Goal: Task Accomplishment & Management: Complete application form

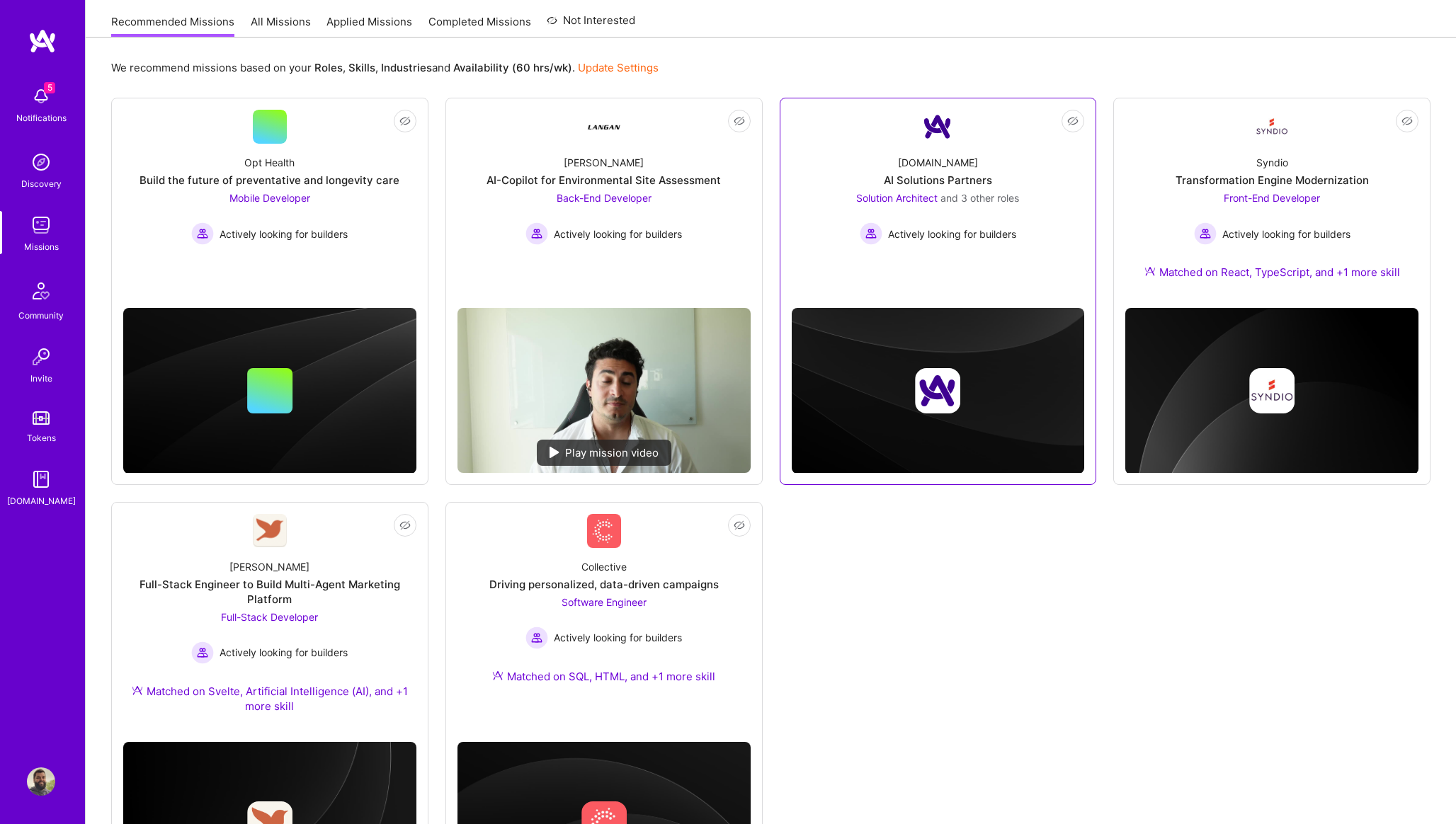
scroll to position [32, 0]
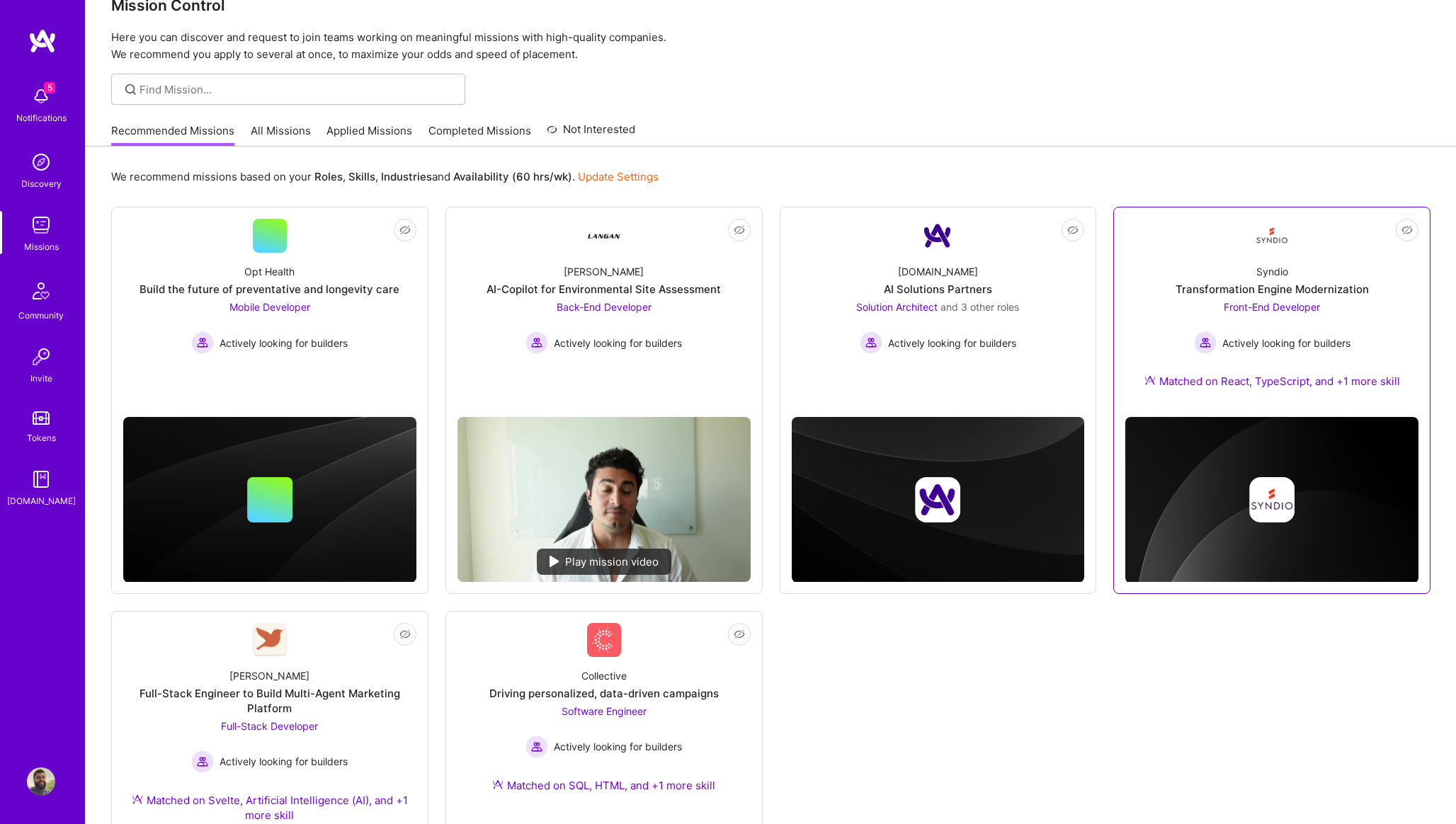
click at [1293, 267] on div "Syndio Transformation Engine Modernization Front-End Developer Actively looking…" at bounding box center [1272, 329] width 293 height 153
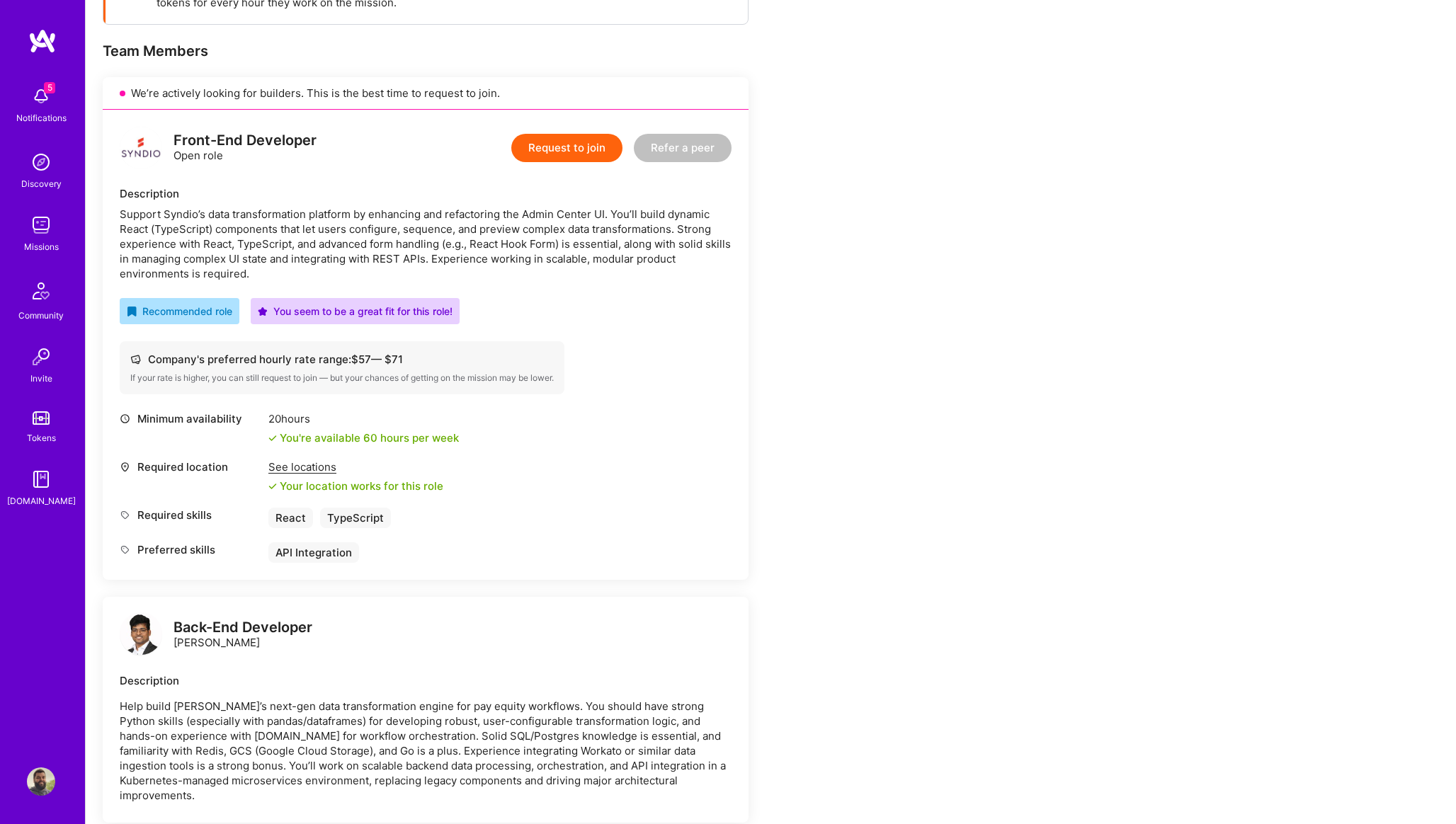
scroll to position [257, 0]
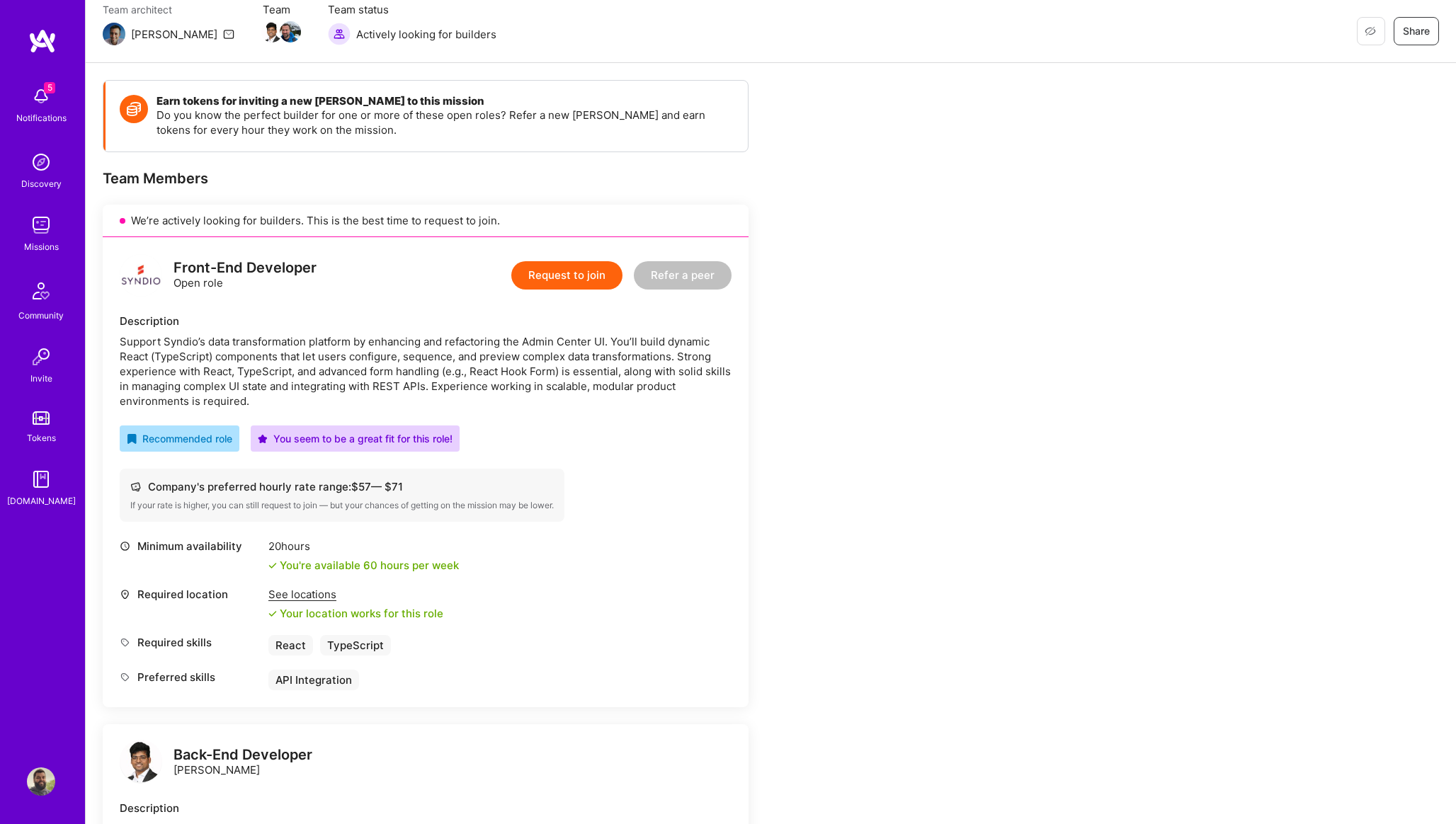
scroll to position [127, 0]
click at [589, 278] on button "Request to join" at bounding box center [568, 274] width 112 height 28
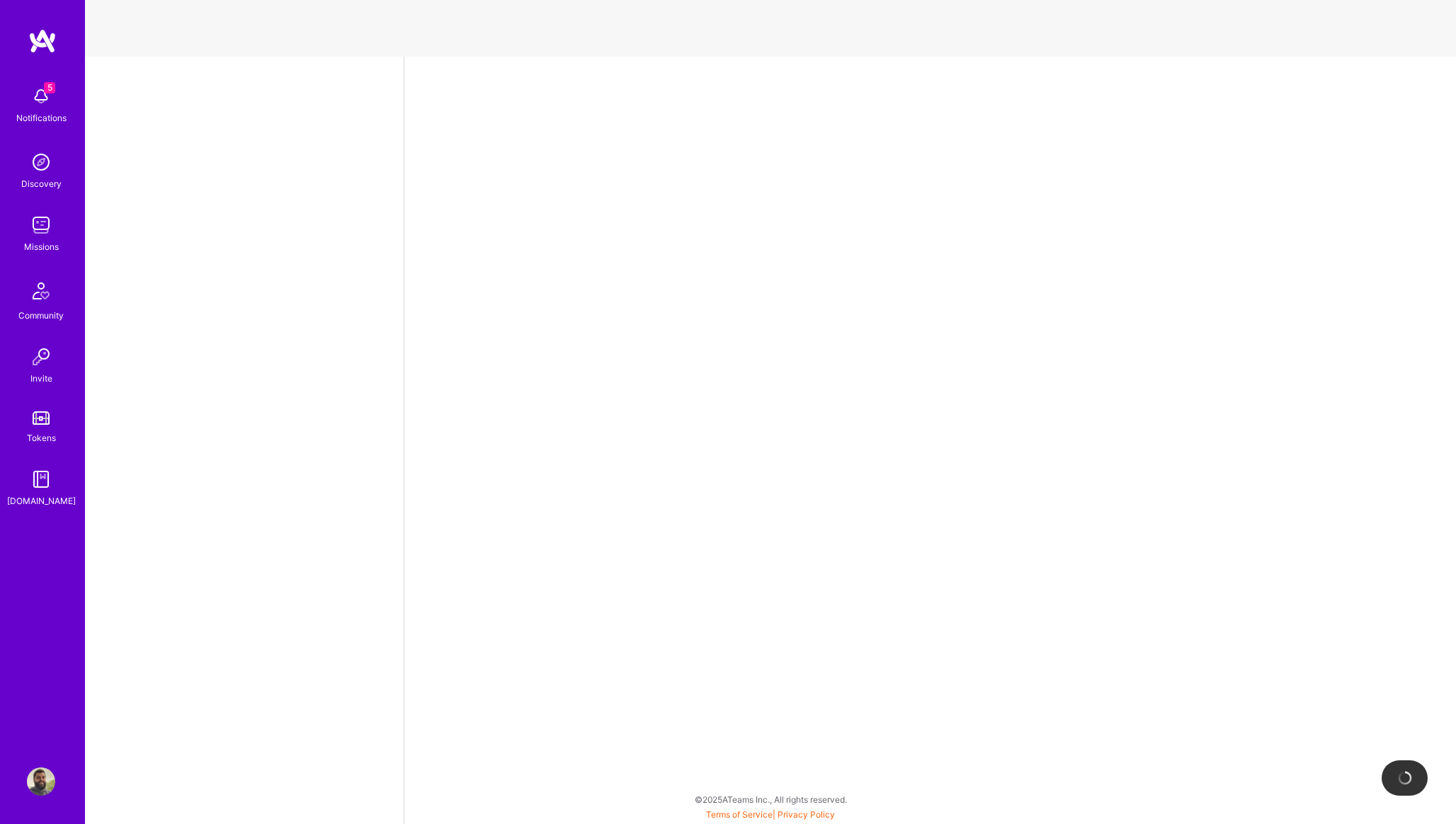
select select "PT"
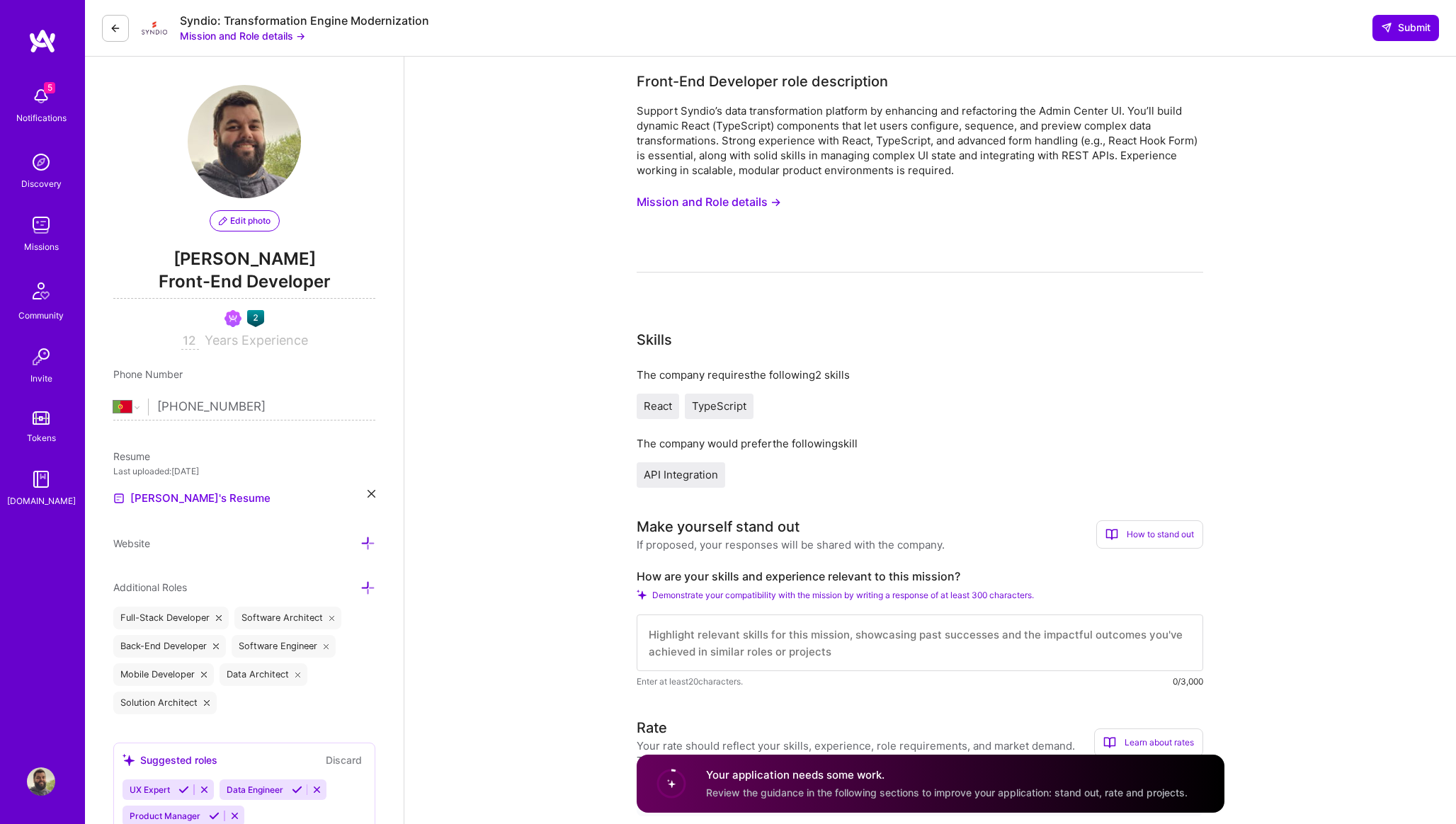
click at [698, 199] on button "Mission and Role details →" at bounding box center [709, 202] width 144 height 26
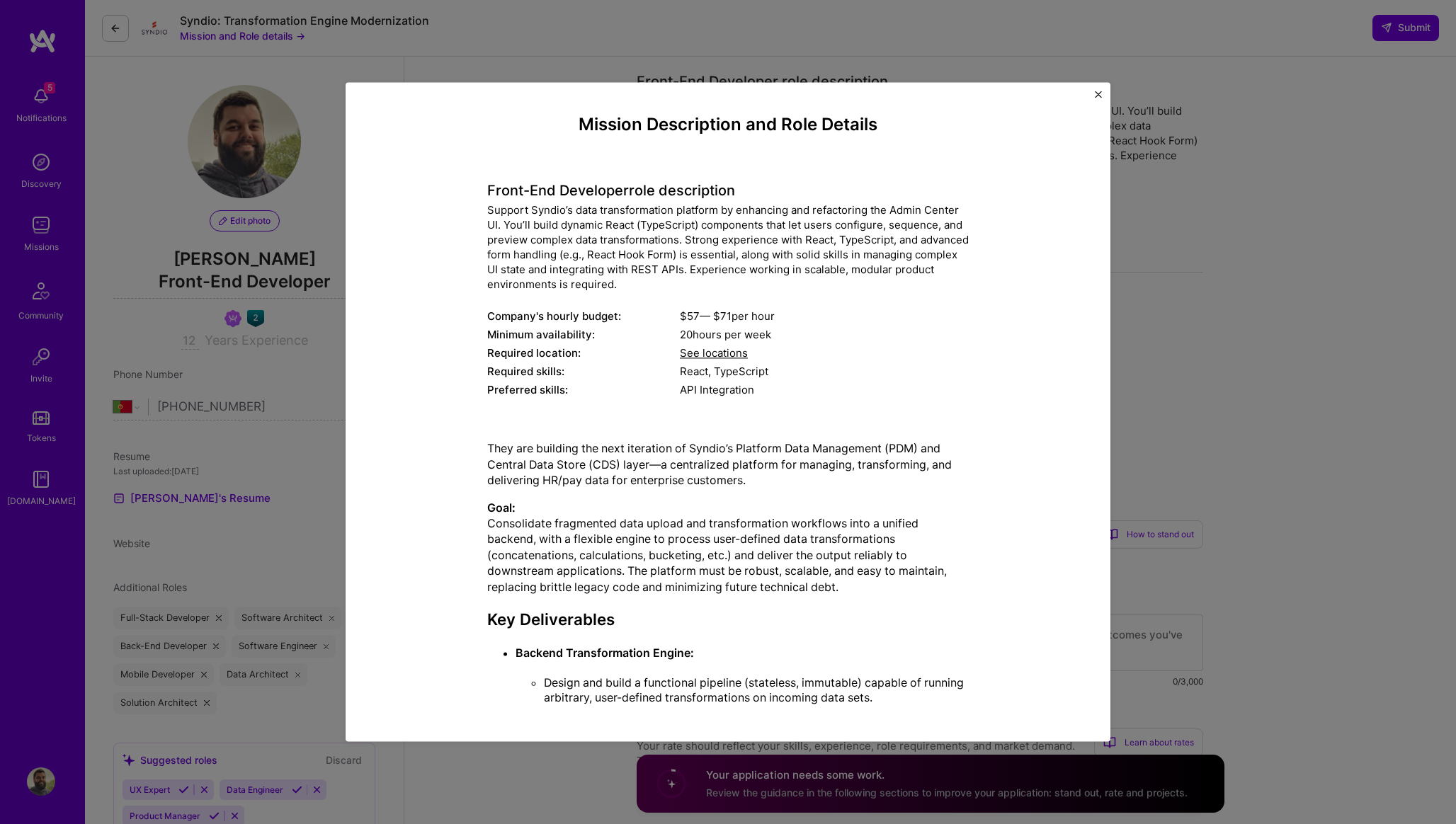
click at [642, 300] on div "Front-End Developer role description Support Syndio’s data transformation platf…" at bounding box center [728, 283] width 482 height 238
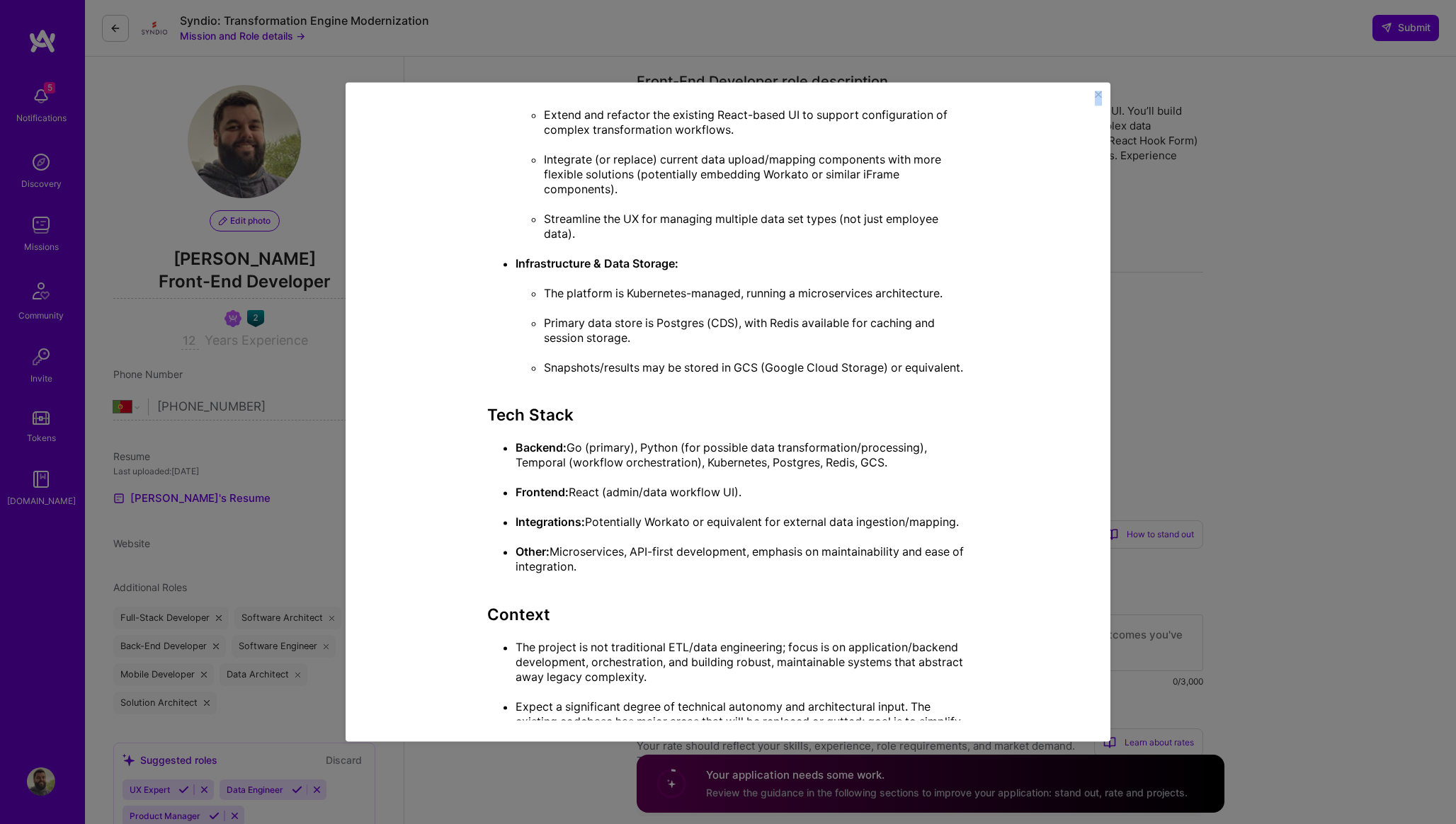
scroll to position [1046, 0]
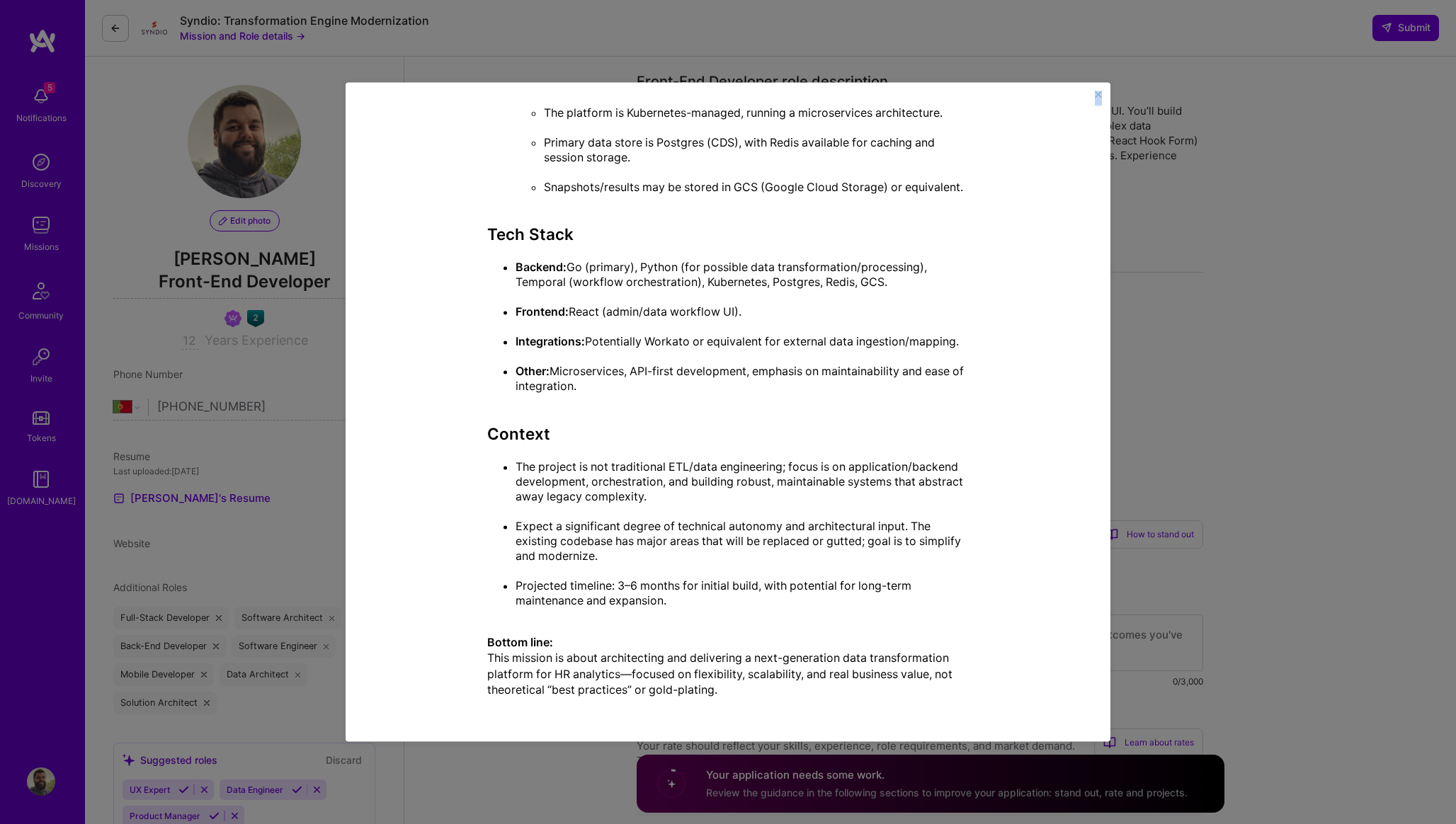
drag, startPoint x: 580, startPoint y: 123, endPoint x: 878, endPoint y: 723, distance: 669.9
click at [878, 723] on div "Mission Description and Role Details Front-End Developer role description Suppo…" at bounding box center [728, 411] width 765 height 659
copy div "Loremip Dolorsitame con Adip Elitsed Doeiu-Tem Incididun utla etdoloremag Aliqu…"
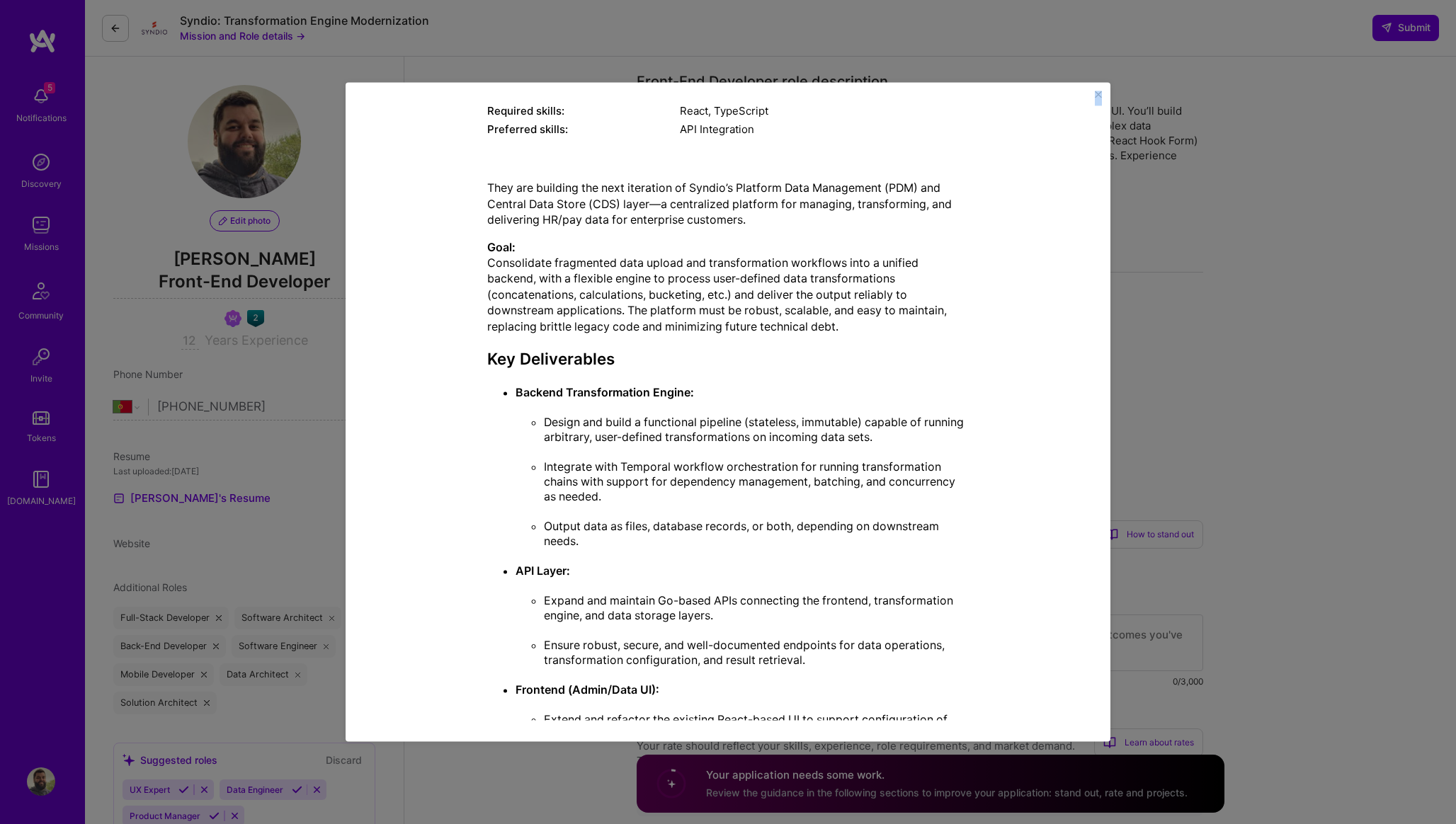
scroll to position [0, 0]
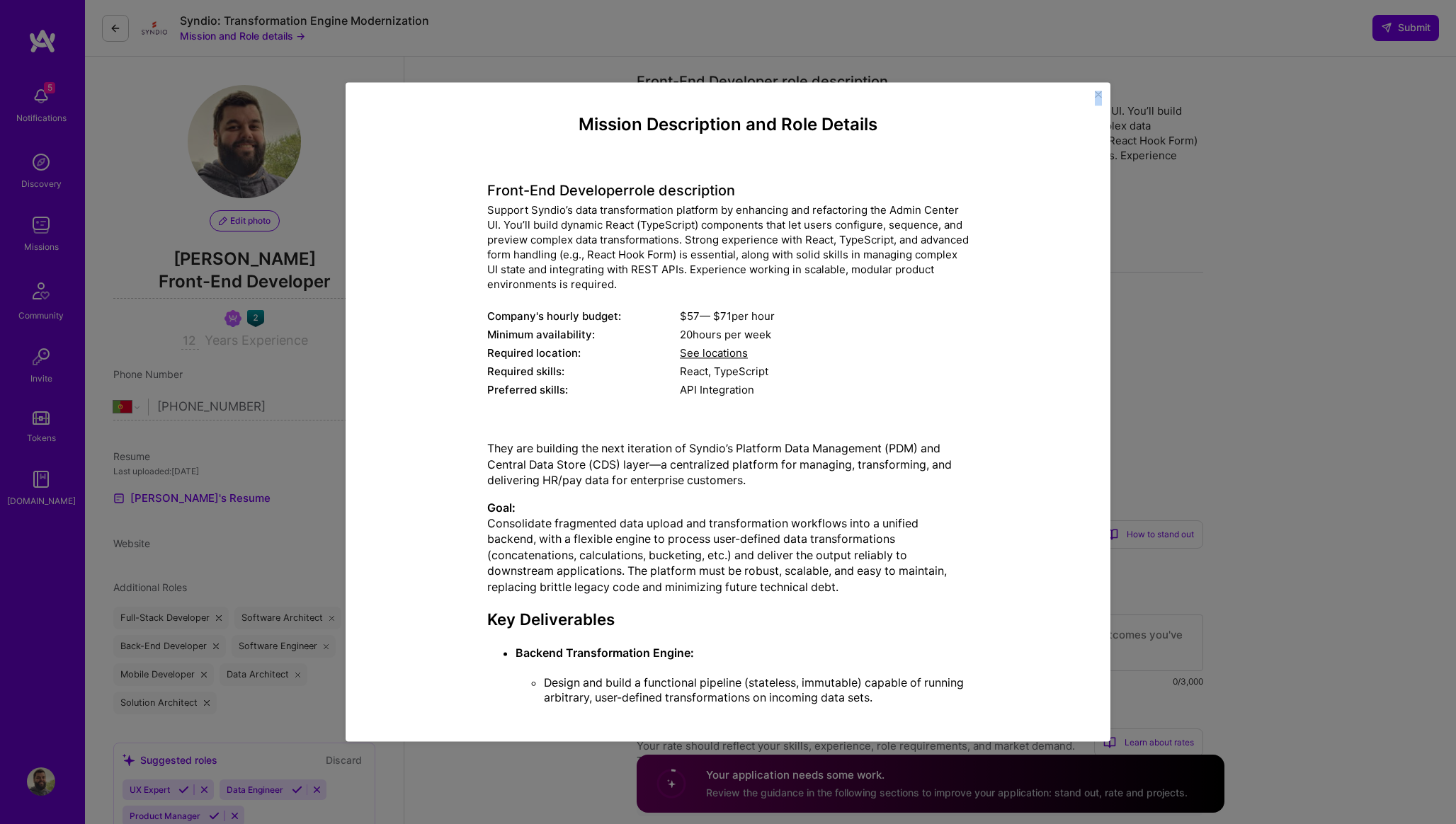
click at [1231, 290] on div "Mission Description and Role Details Front-End Developer role description Suppo…" at bounding box center [728, 412] width 1456 height 824
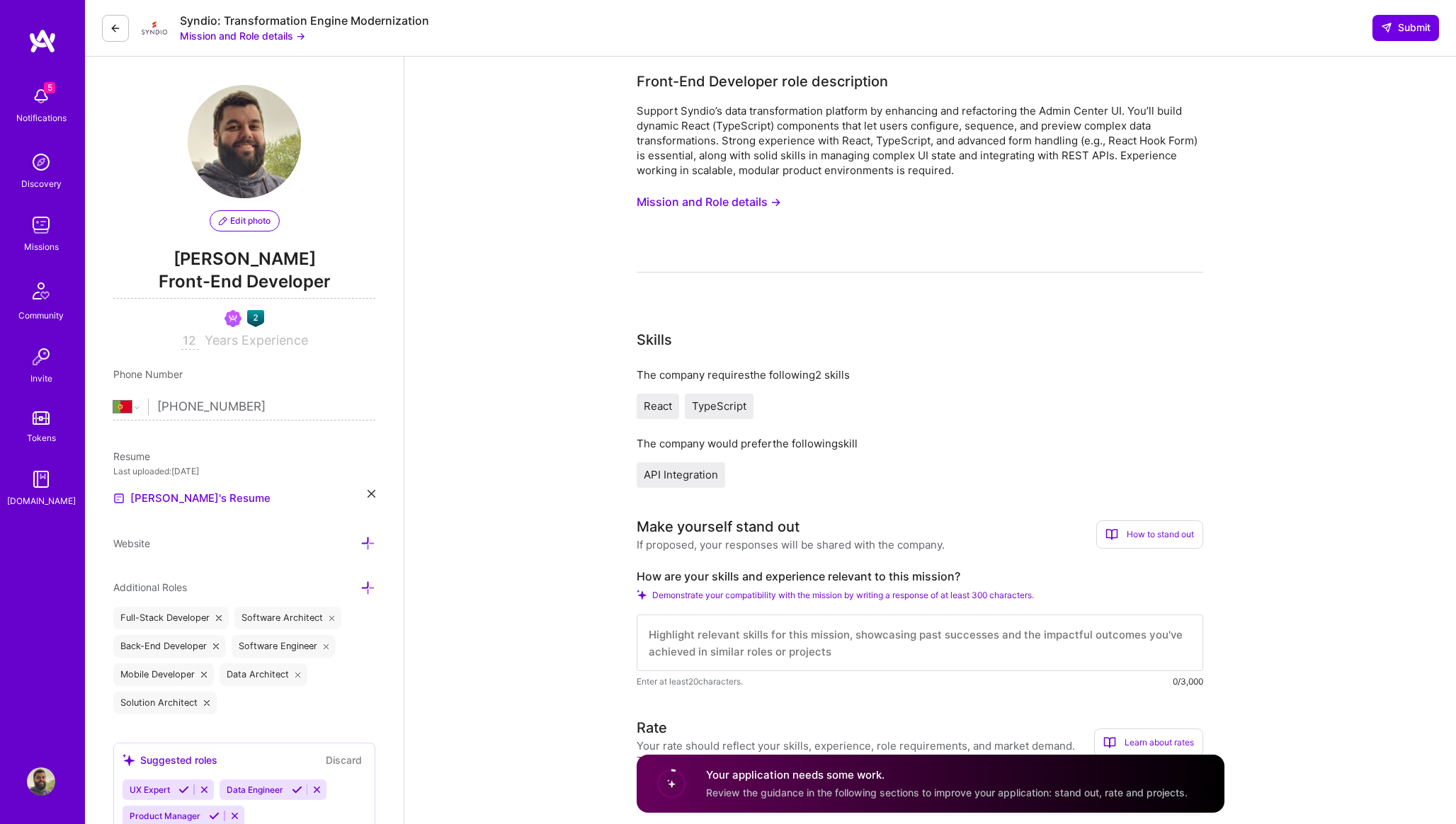
click at [850, 662] on textarea at bounding box center [920, 643] width 567 height 57
paste textarea "Lorem ipsum—dolo Sitam Consec adipisci? El's doeiusmod te inci utlab etdol magn…"
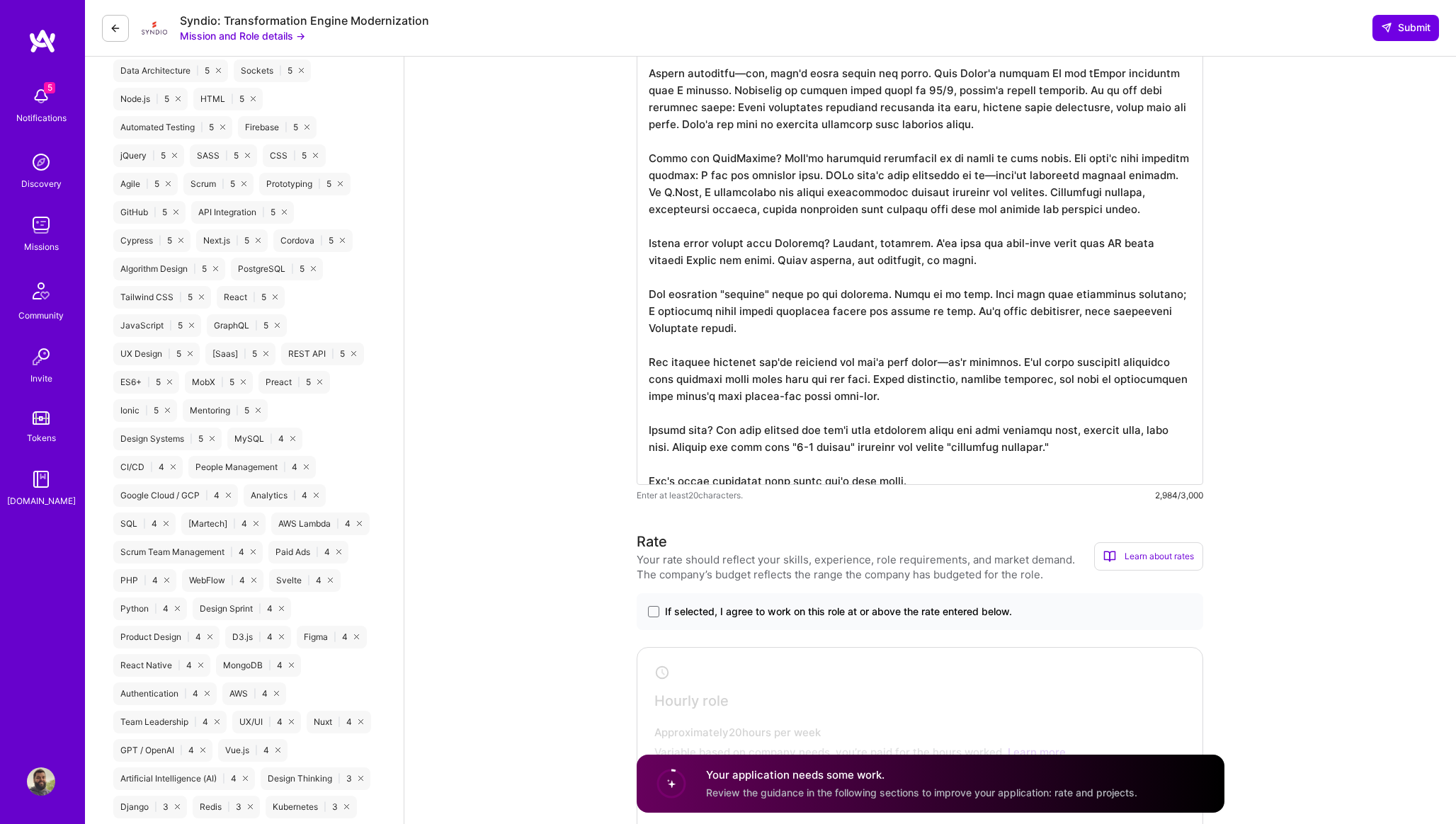
scroll to position [879, 0]
type textarea "Lorem ipsum—dolo Sitam Consec adipisci? El's doeiusmod te inci utlab etdol magn…"
click at [794, 334] on textarea at bounding box center [920, 96] width 567 height 770
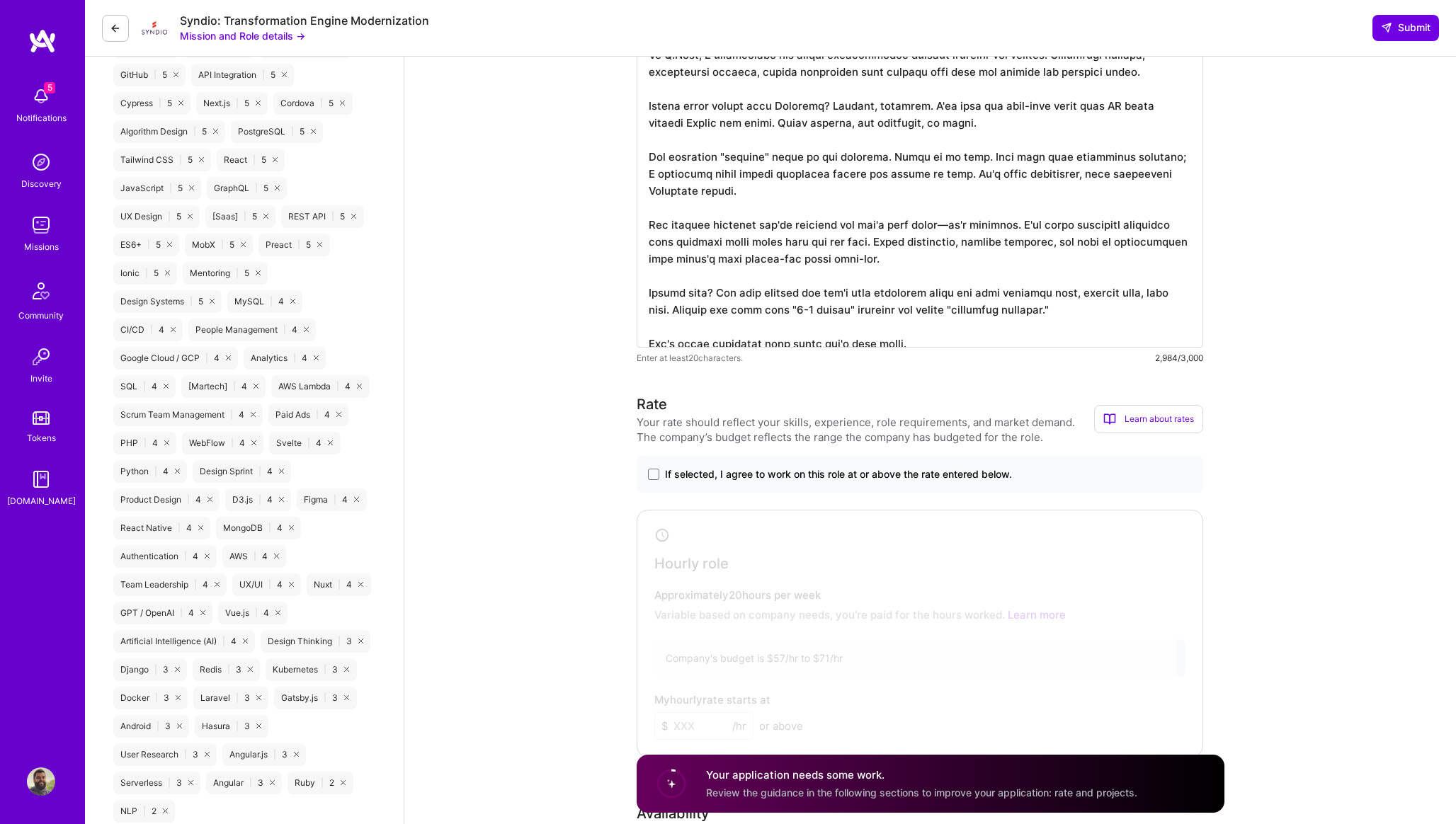
scroll to position [1017, 0]
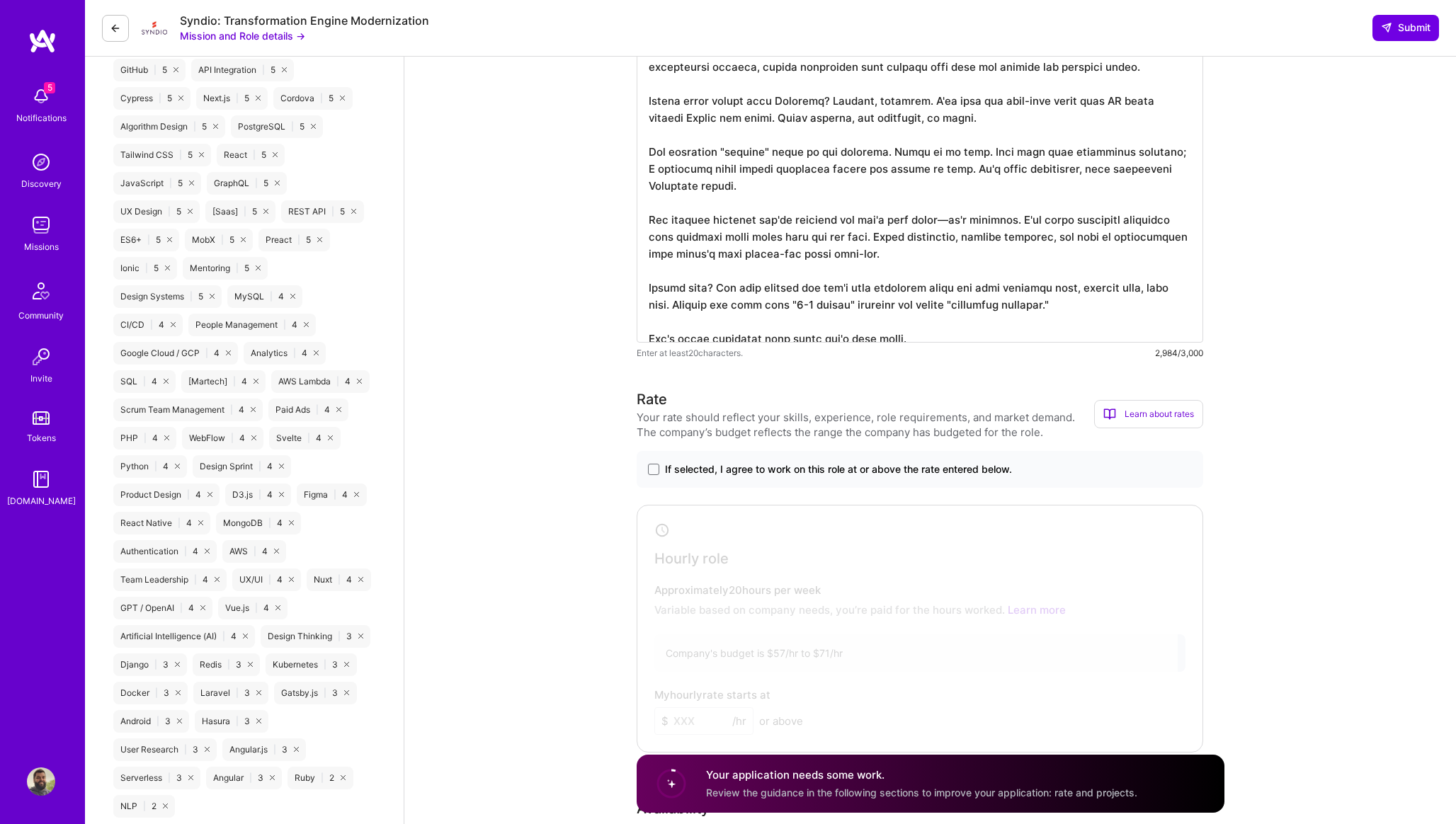
click at [659, 465] on label "If selected, I agree to work on this role at or above the rate entered below." at bounding box center [920, 469] width 544 height 14
click at [0, 0] on input "If selected, I agree to work on this role at or above the rate entered below." at bounding box center [0, 0] width 0 height 0
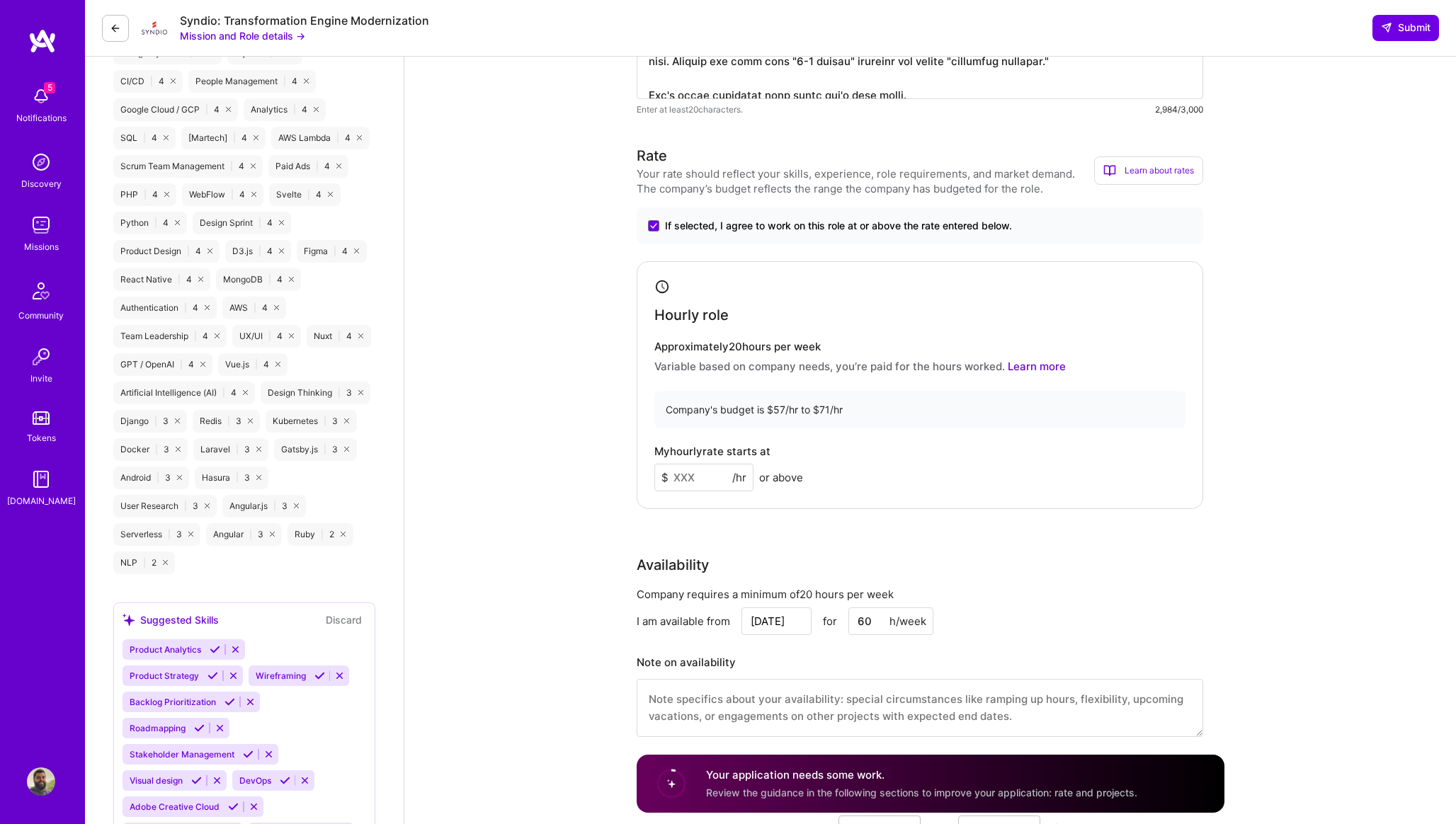
scroll to position [1263, 0]
click at [704, 463] on input at bounding box center [704, 475] width 100 height 28
type input "70"
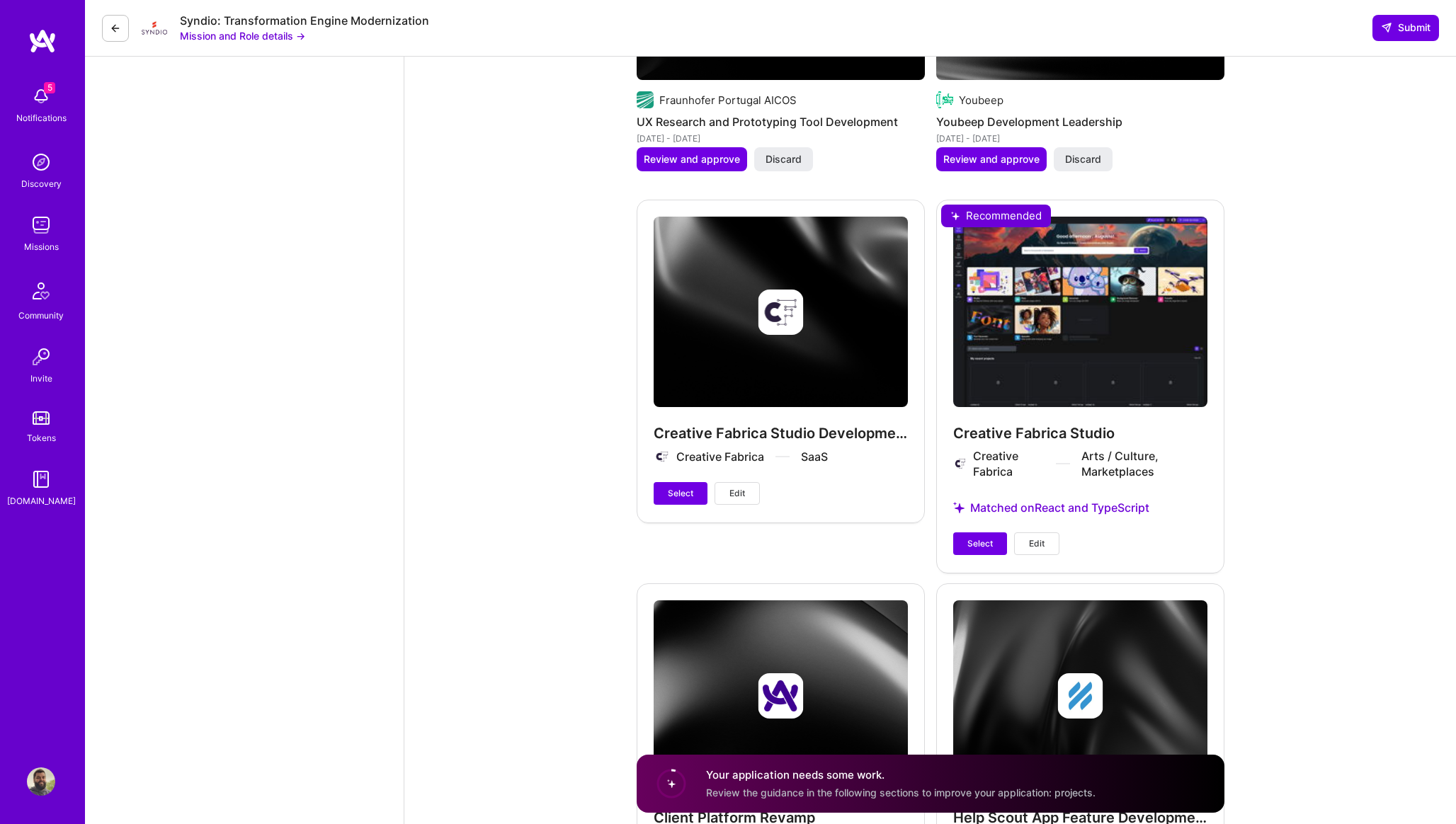
scroll to position [2857, 0]
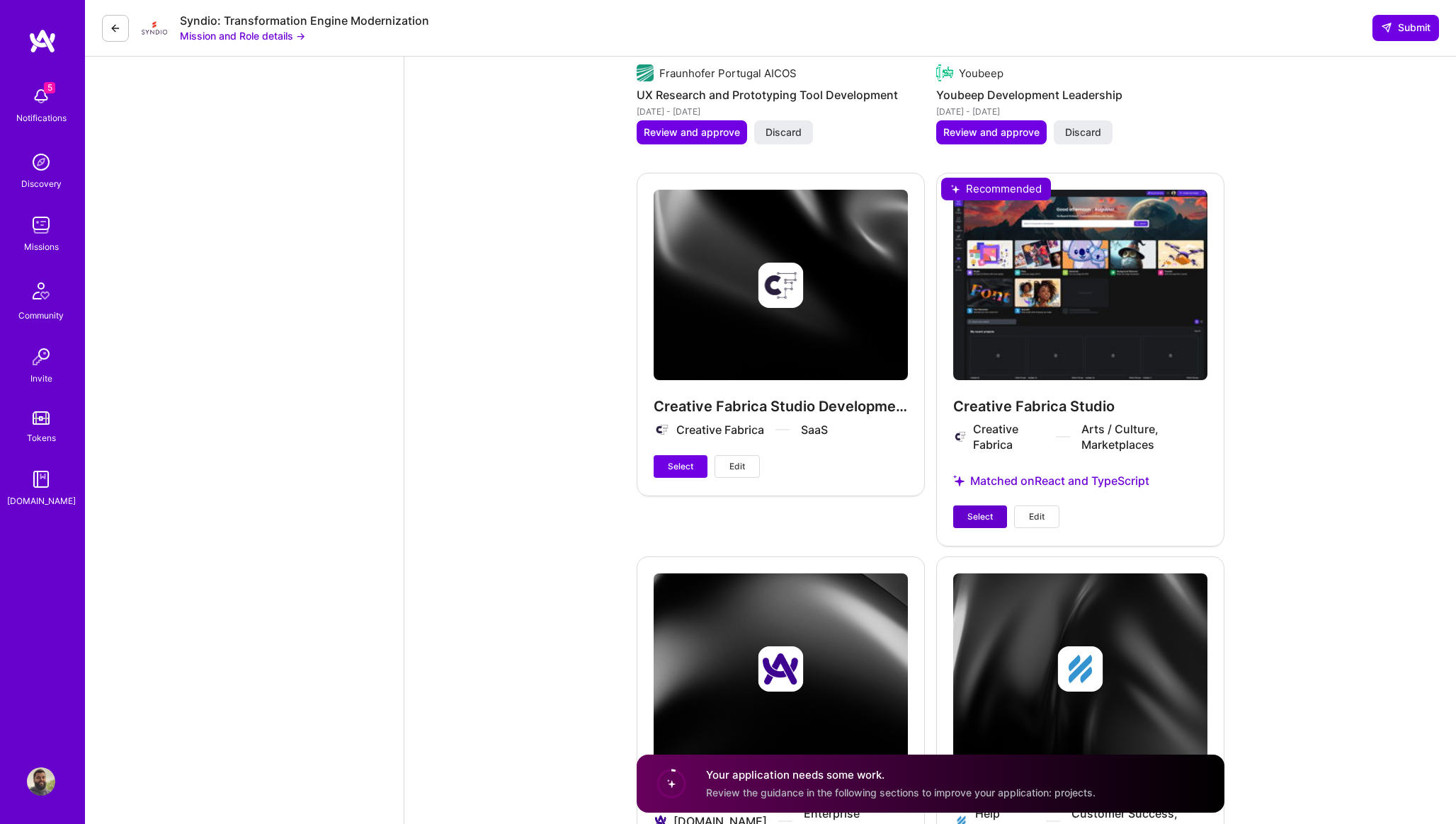
click at [990, 520] on span "Select" at bounding box center [980, 517] width 25 height 13
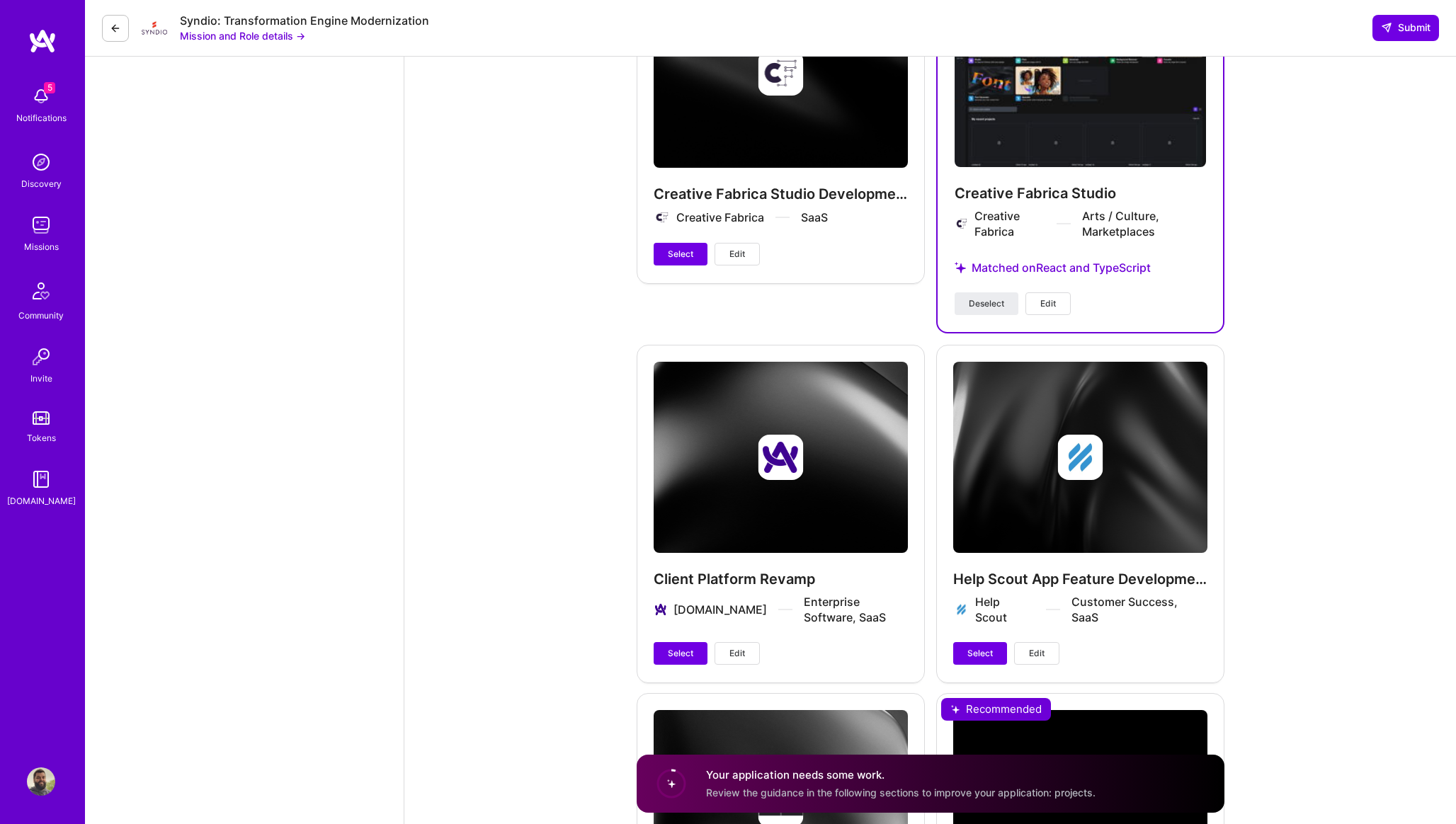
scroll to position [3056, 0]
click at [687, 646] on span "Select" at bounding box center [680, 653] width 25 height 13
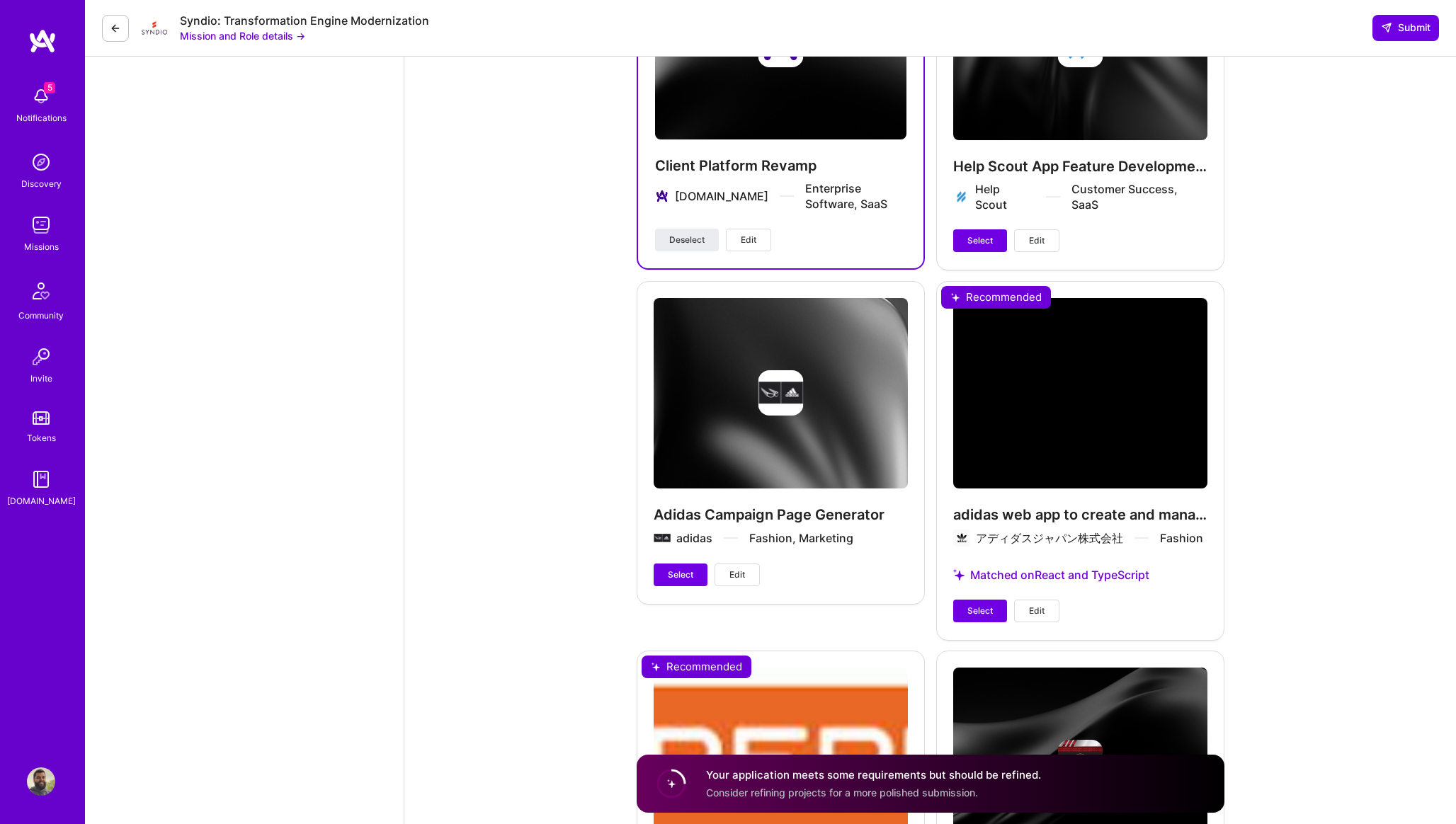
scroll to position [3469, 0]
click at [977, 610] on span "Select" at bounding box center [980, 610] width 25 height 13
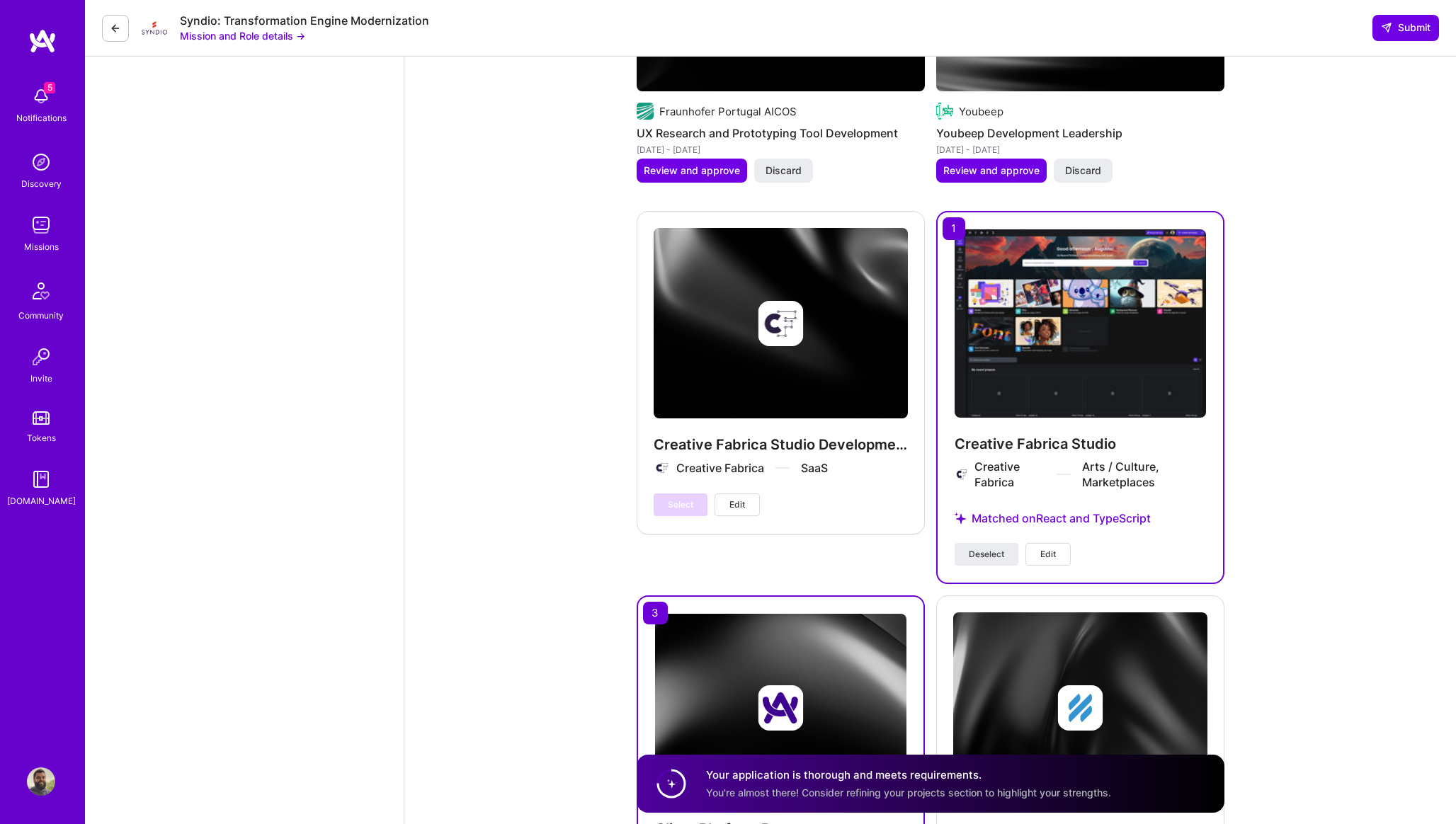
scroll to position [2806, 0]
click at [1050, 559] on span "Edit" at bounding box center [1049, 554] width 16 height 13
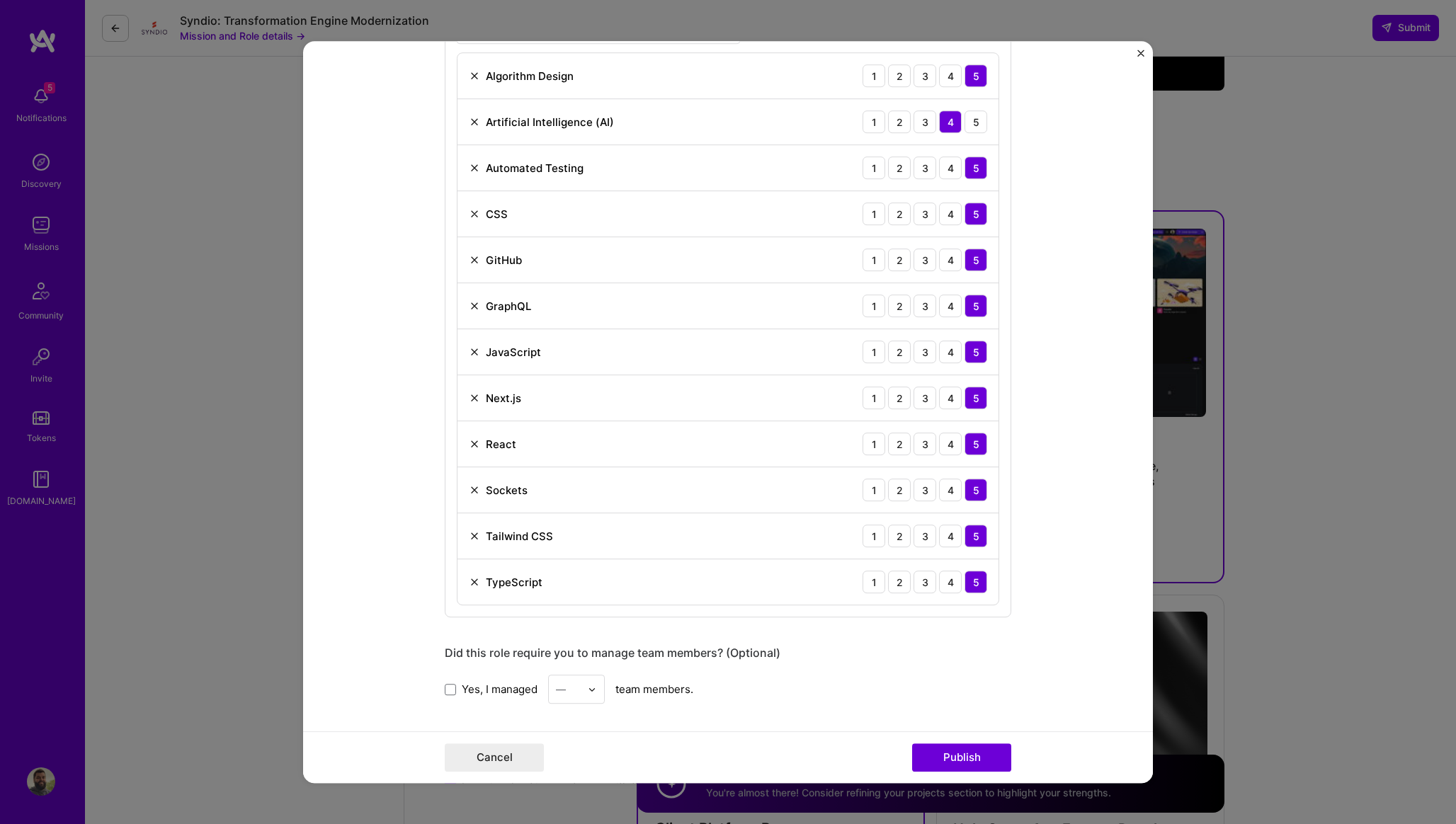
scroll to position [1061, 0]
click at [479, 538] on img at bounding box center [474, 536] width 11 height 11
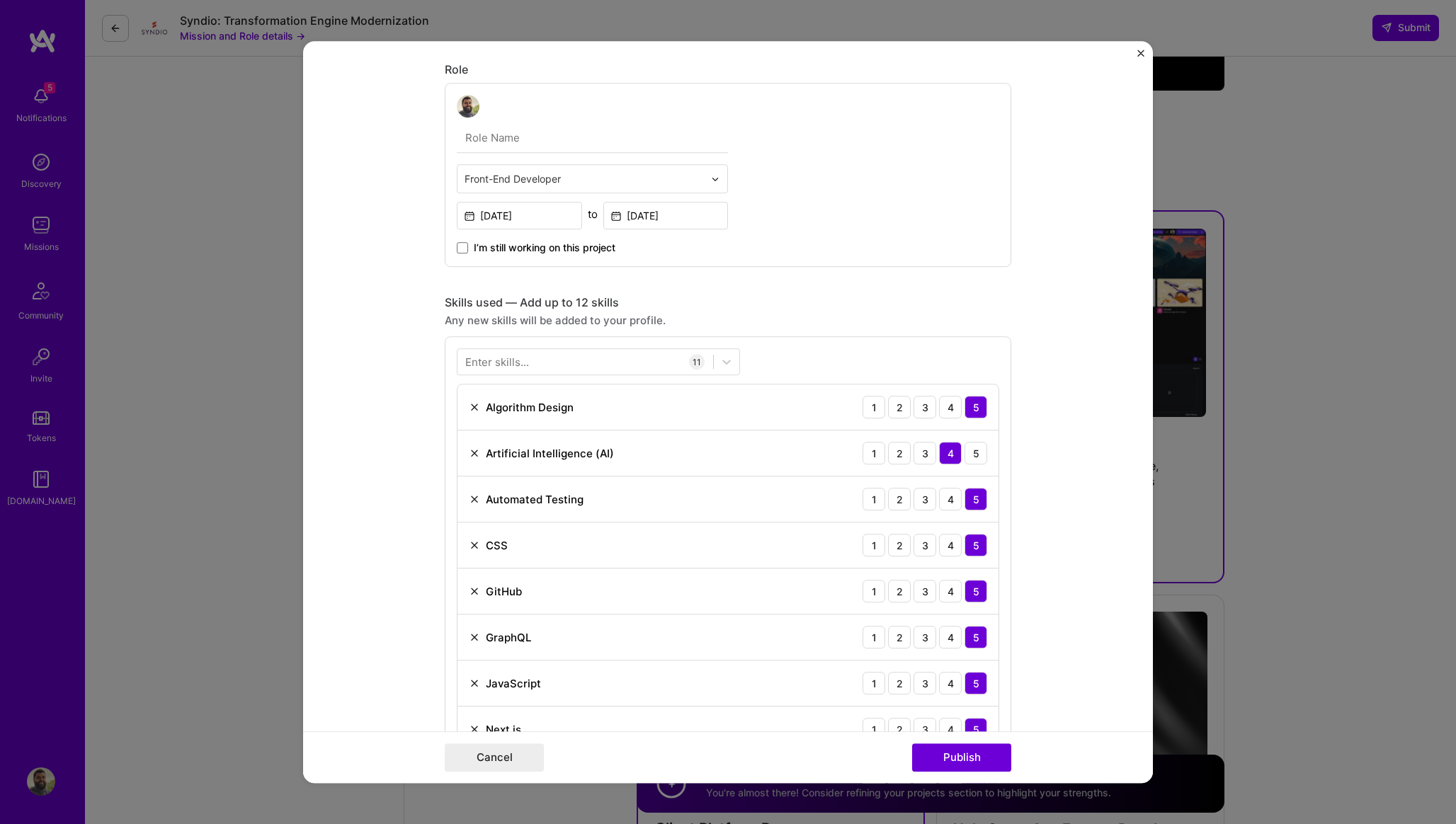
scroll to position [682, 0]
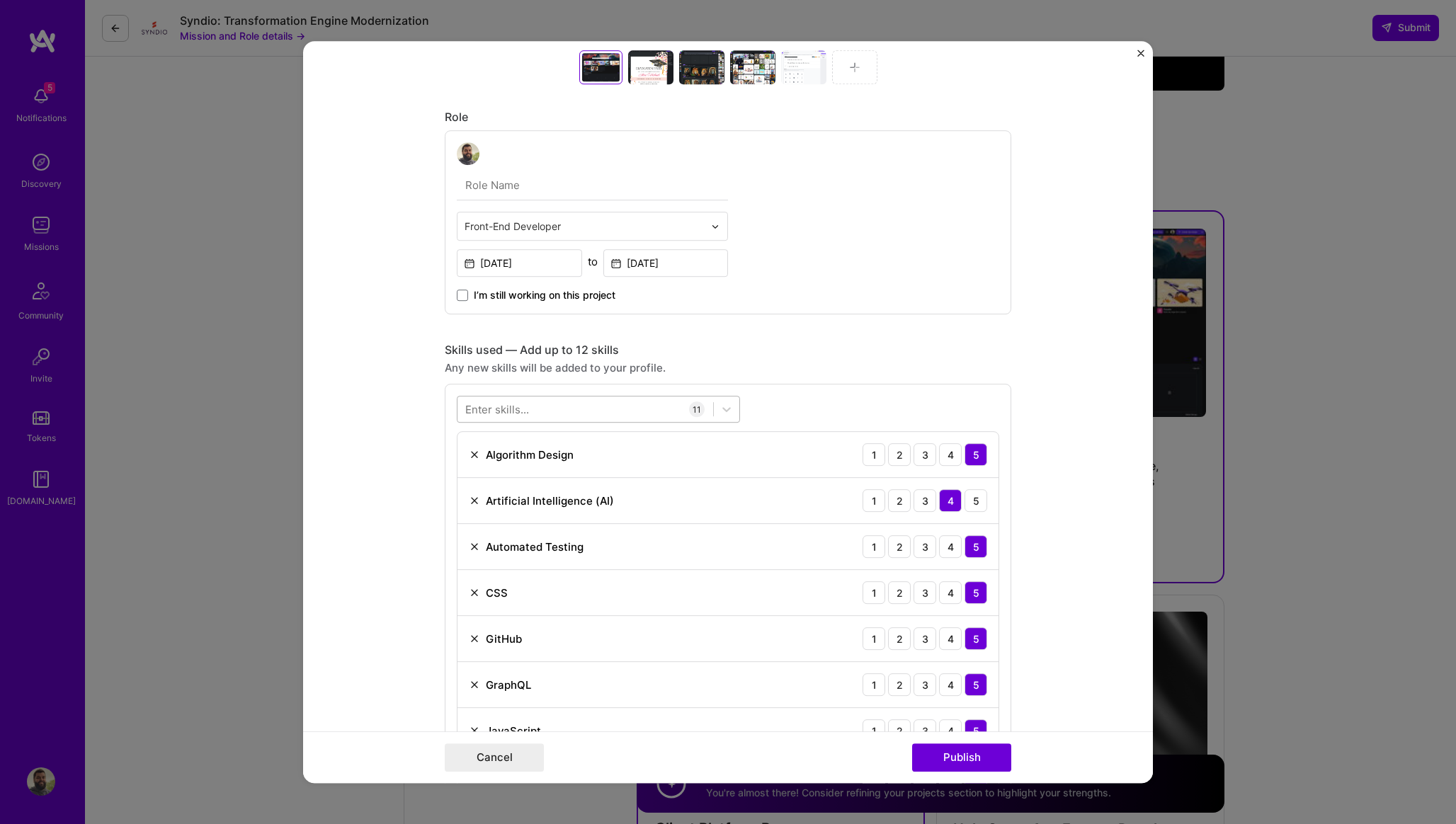
click at [601, 408] on div at bounding box center [585, 409] width 256 height 23
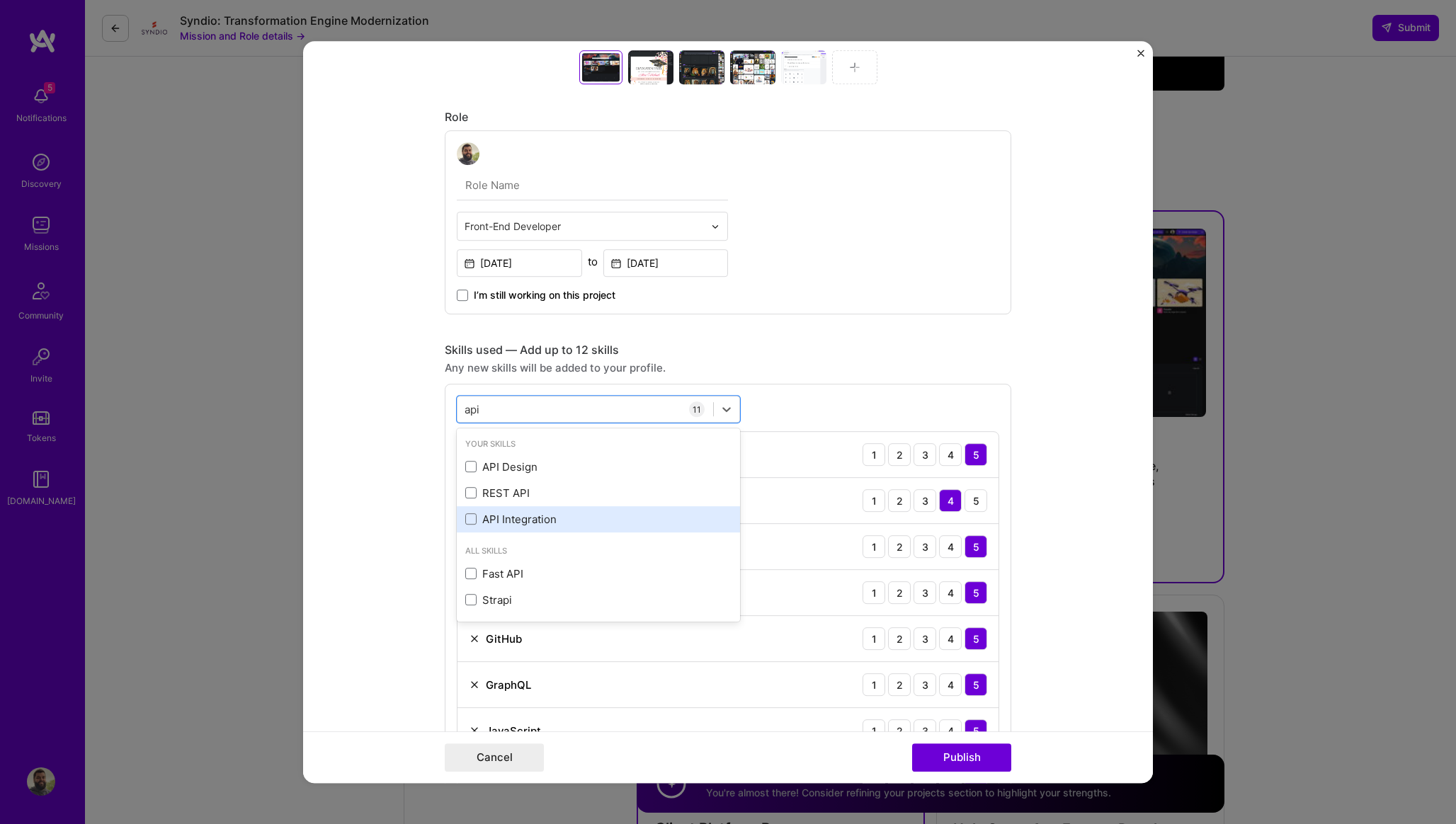
click at [534, 522] on div "API Integration" at bounding box center [598, 520] width 266 height 15
type input "api"
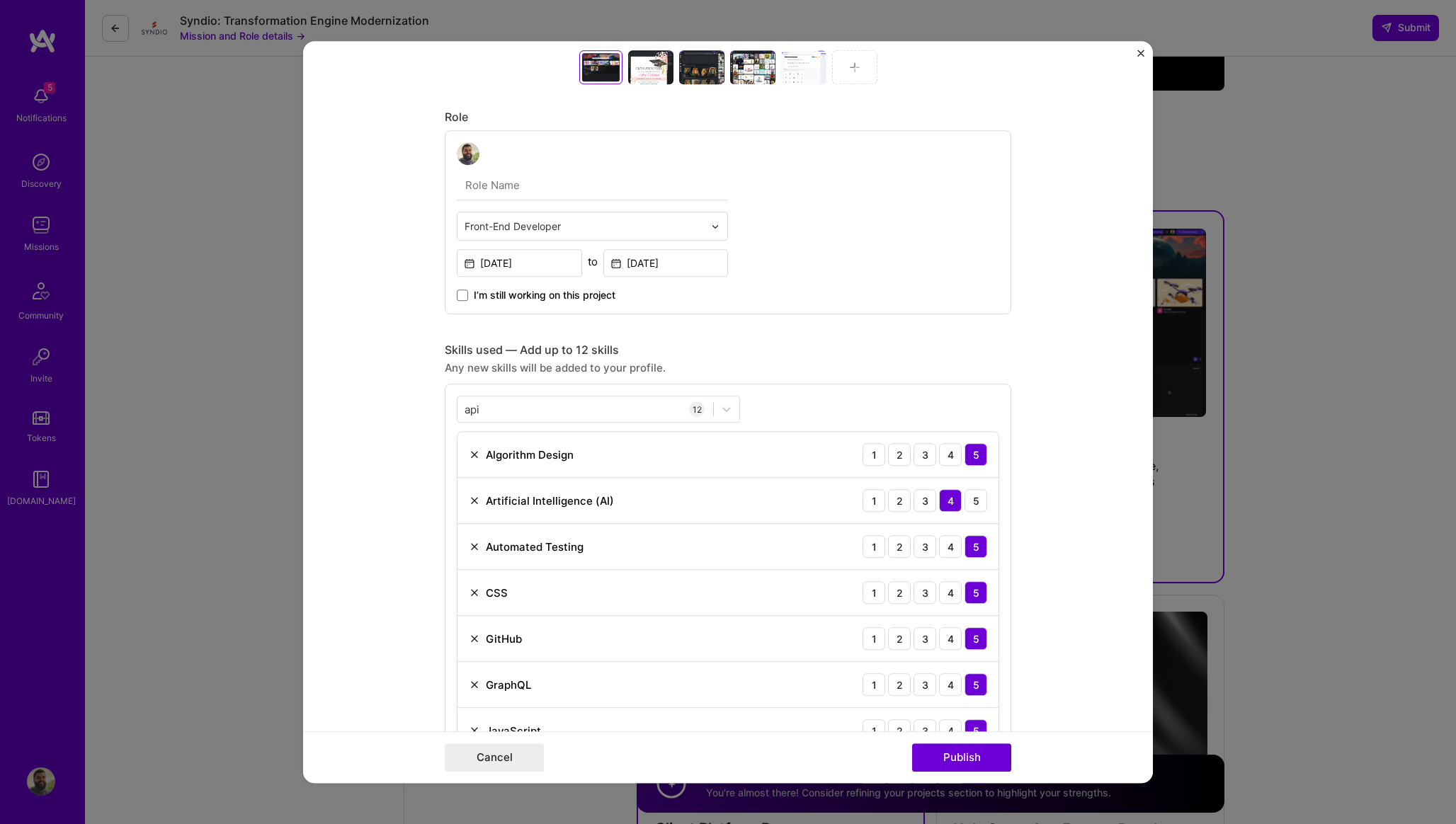
click at [1037, 426] on form "Project title Creative Fabrica Studio Company Creative Fabrica Project industry…" at bounding box center [728, 412] width 850 height 742
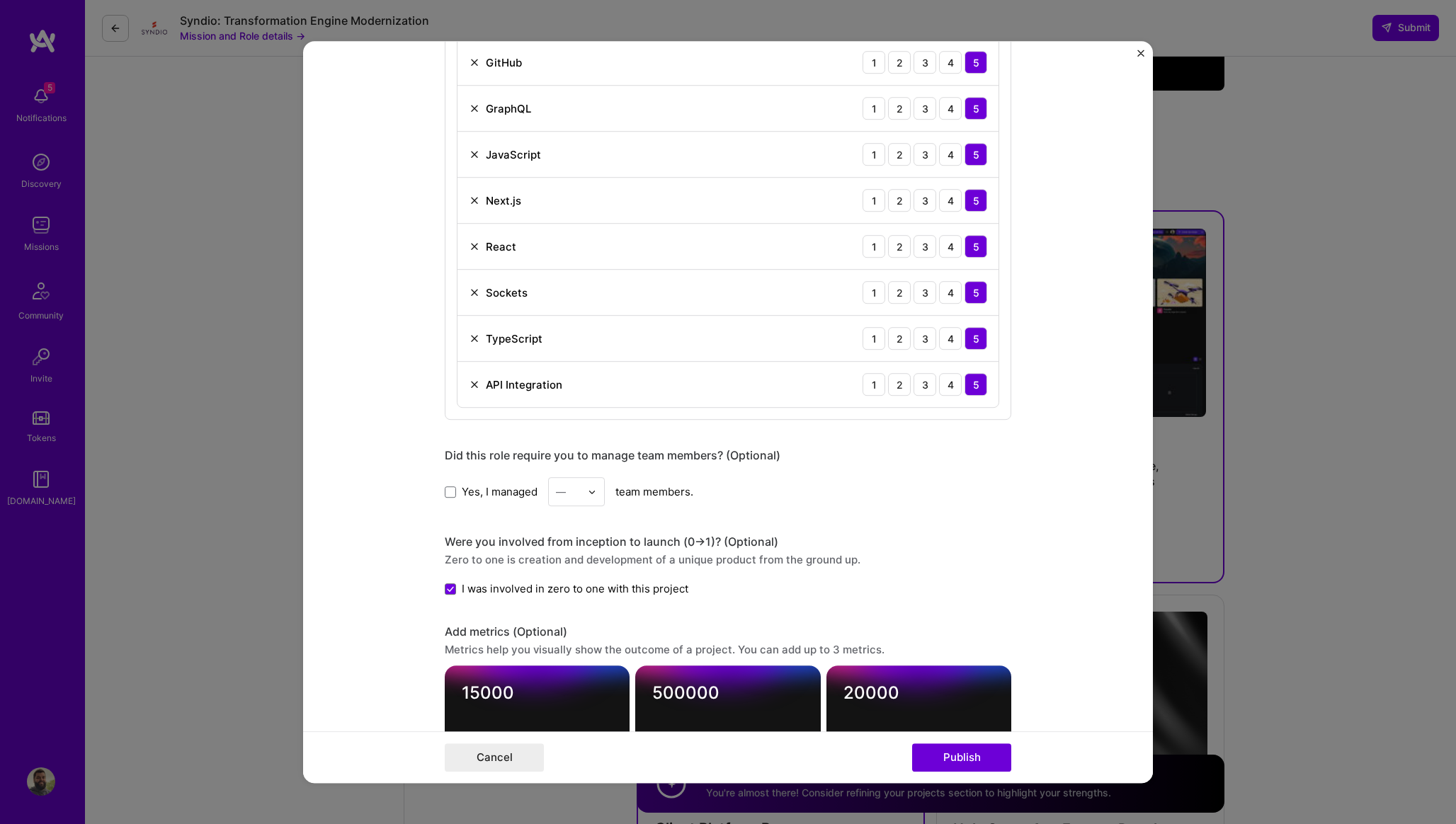
scroll to position [1250, 0]
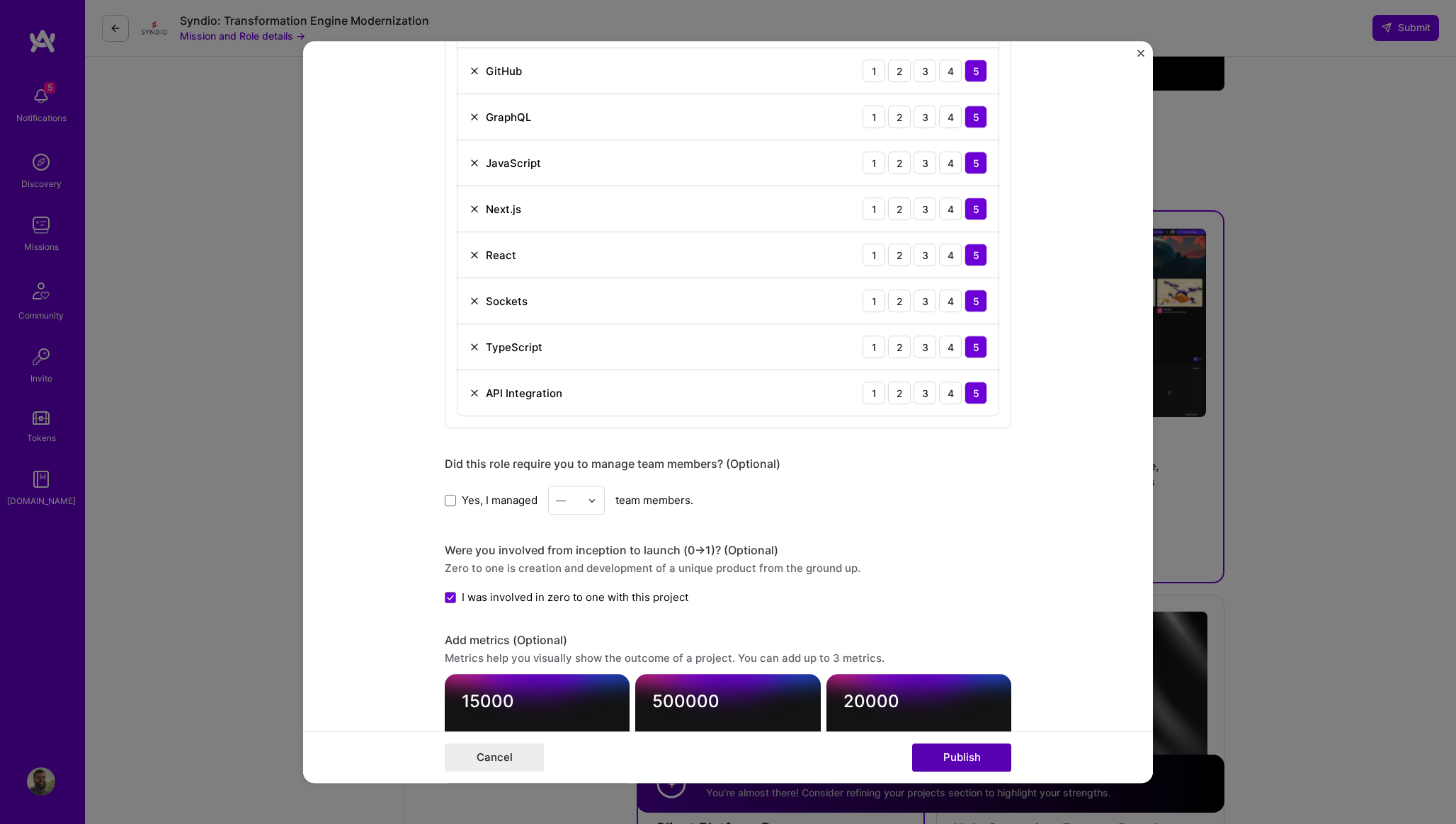
click at [952, 752] on button "Publish" at bounding box center [962, 757] width 100 height 28
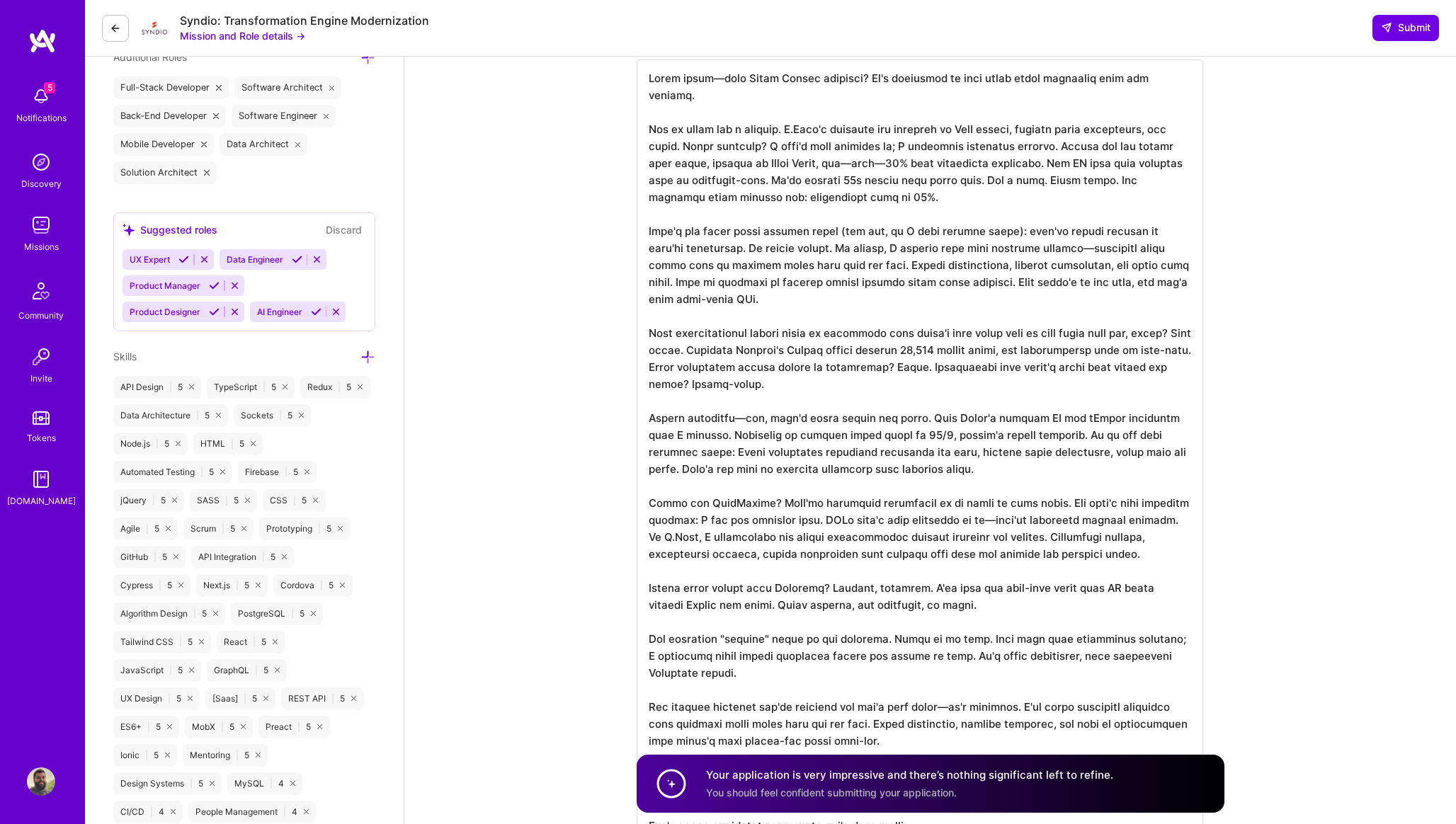
scroll to position [434, 0]
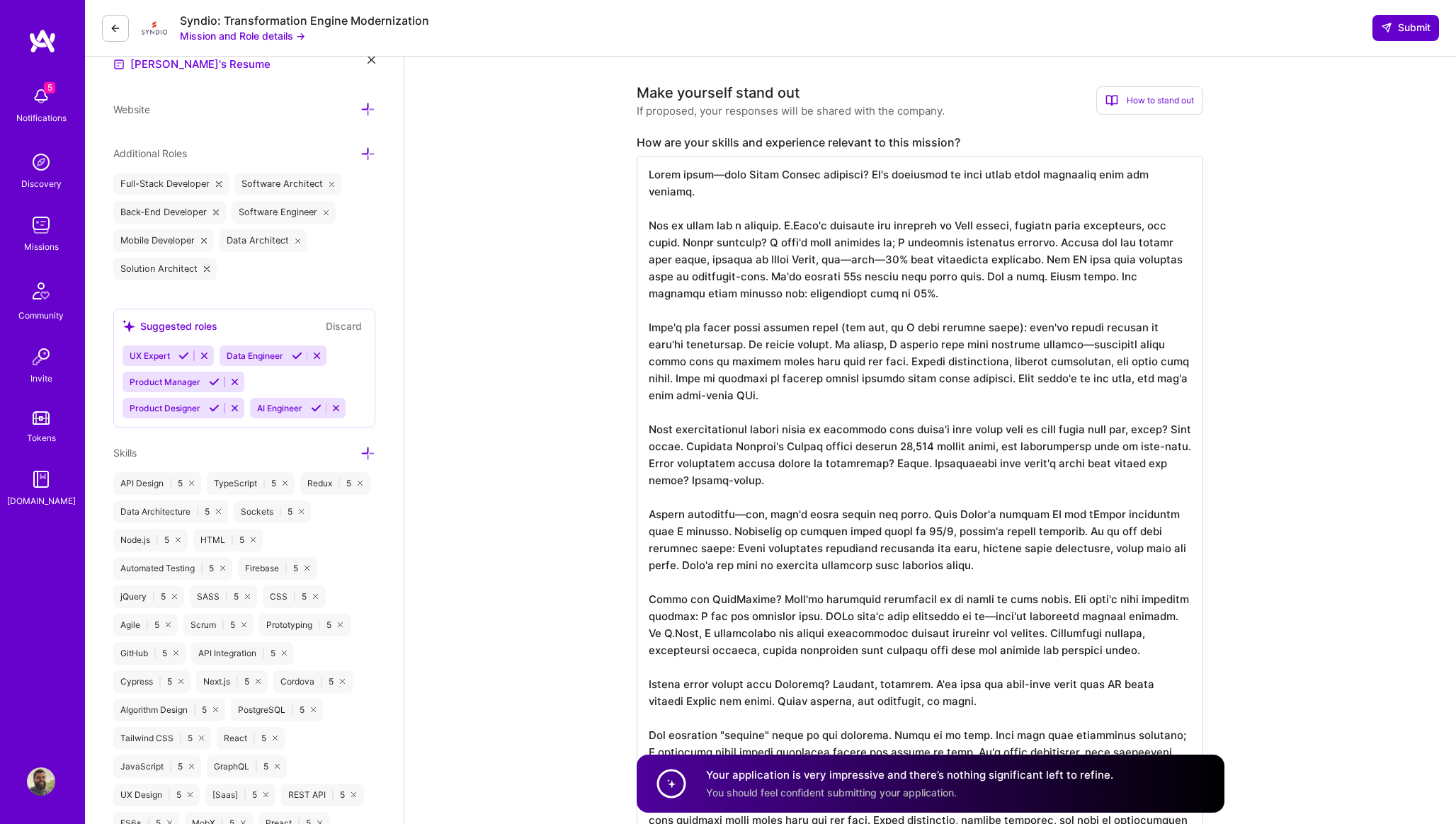
click at [1389, 31] on icon at bounding box center [1387, 28] width 11 height 11
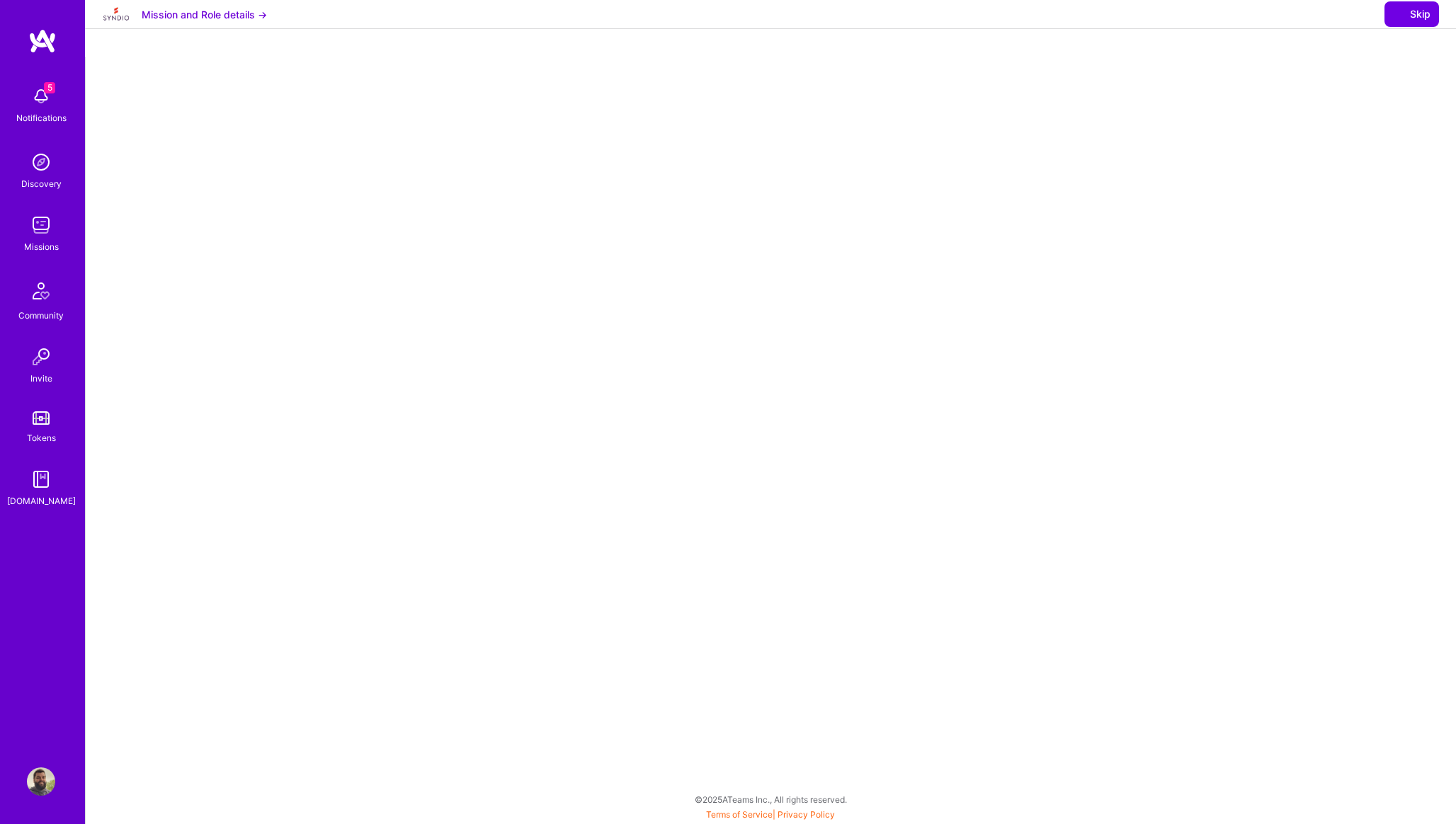
select select "PT"
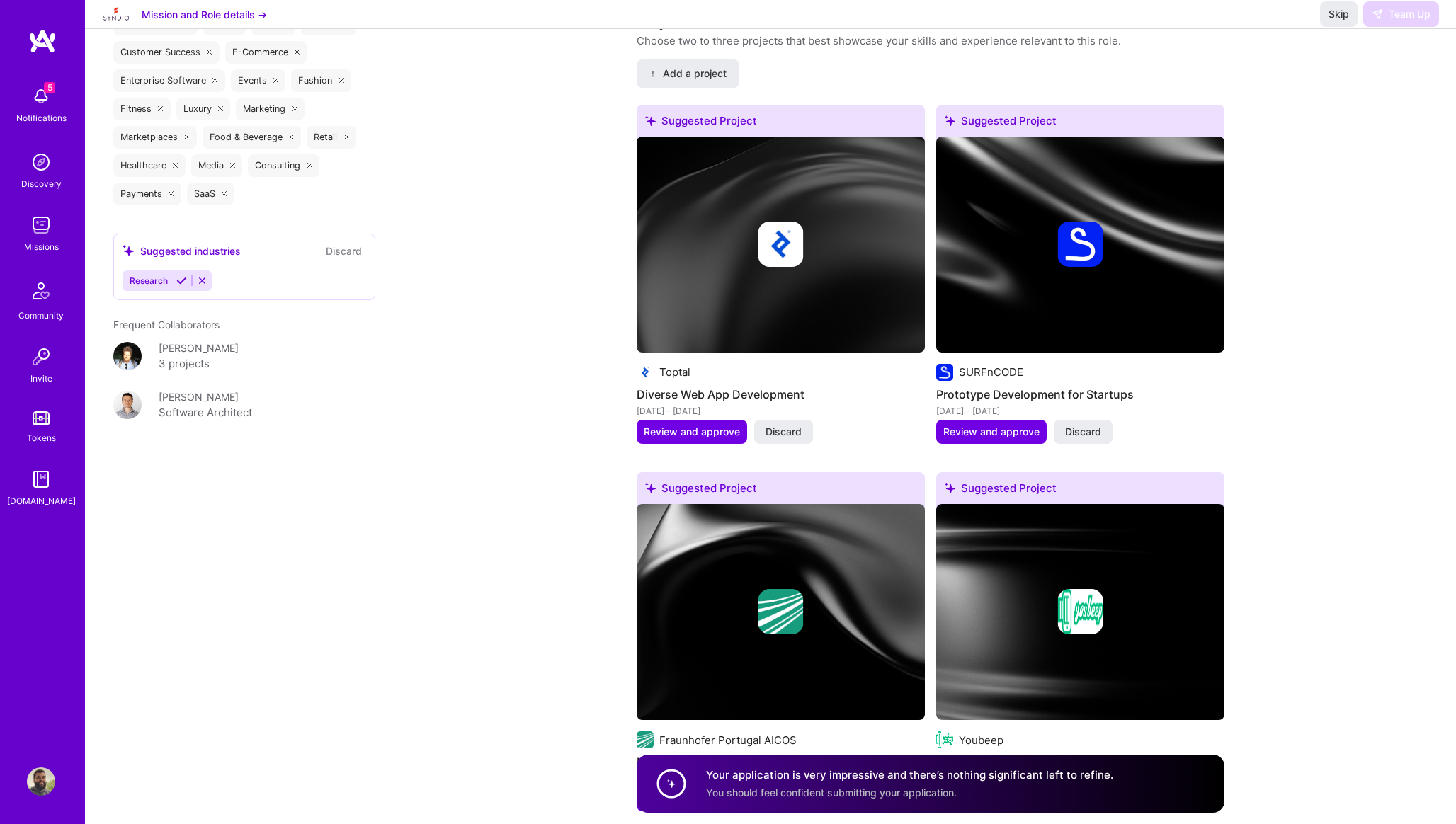
scroll to position [2147, 0]
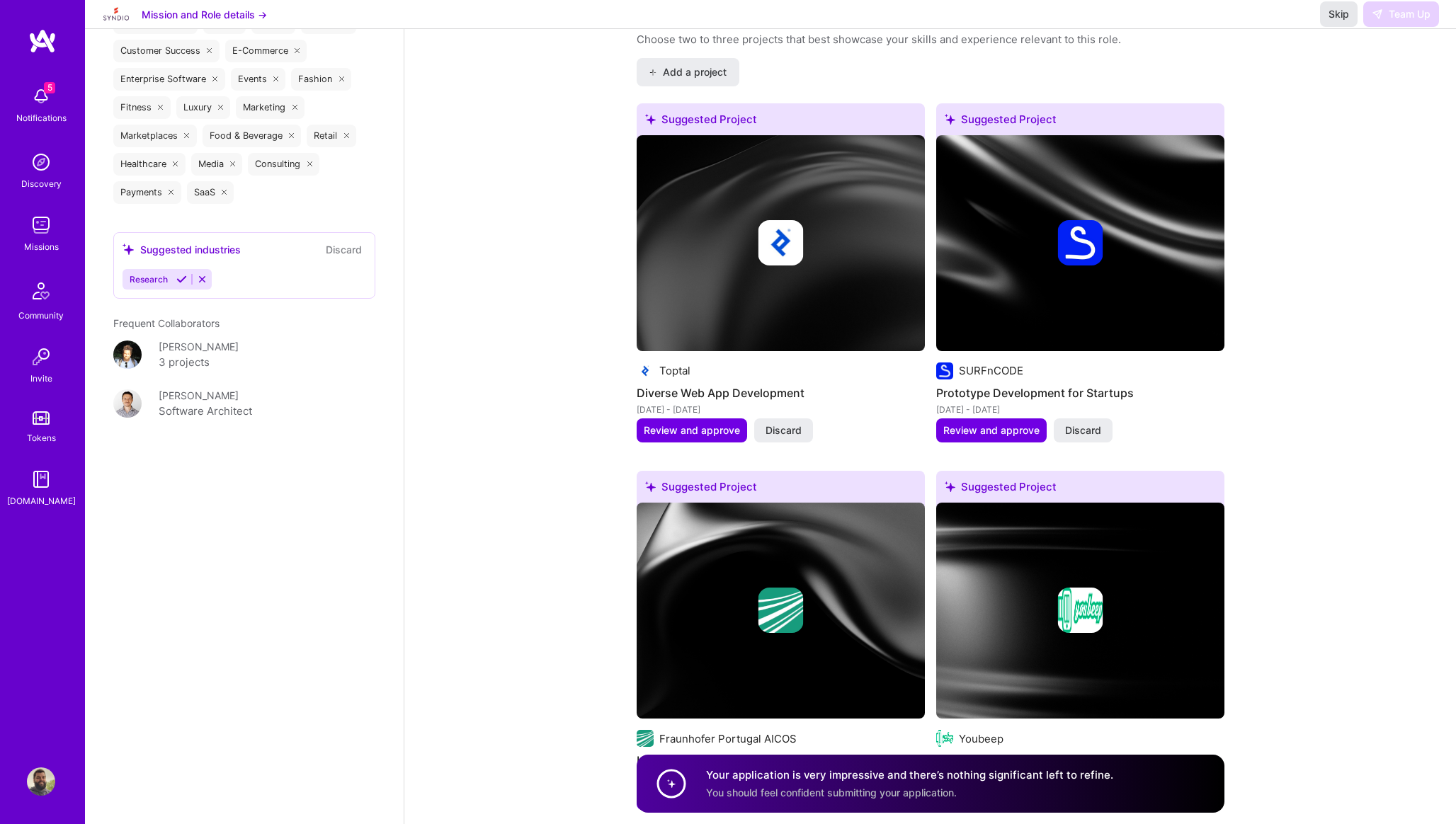
click at [1335, 21] on span "Skip" at bounding box center [1339, 14] width 20 height 14
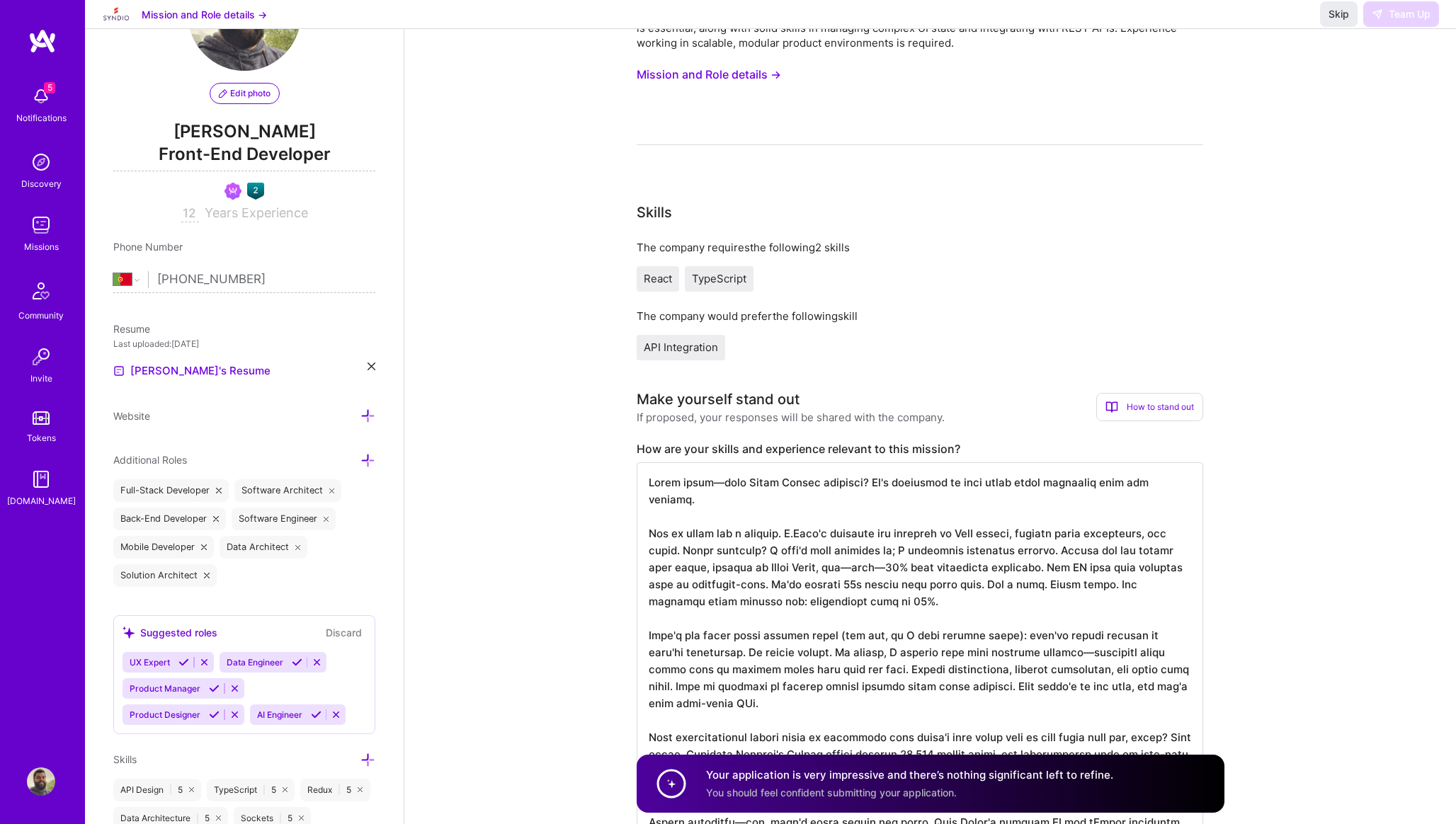
scroll to position [0, 0]
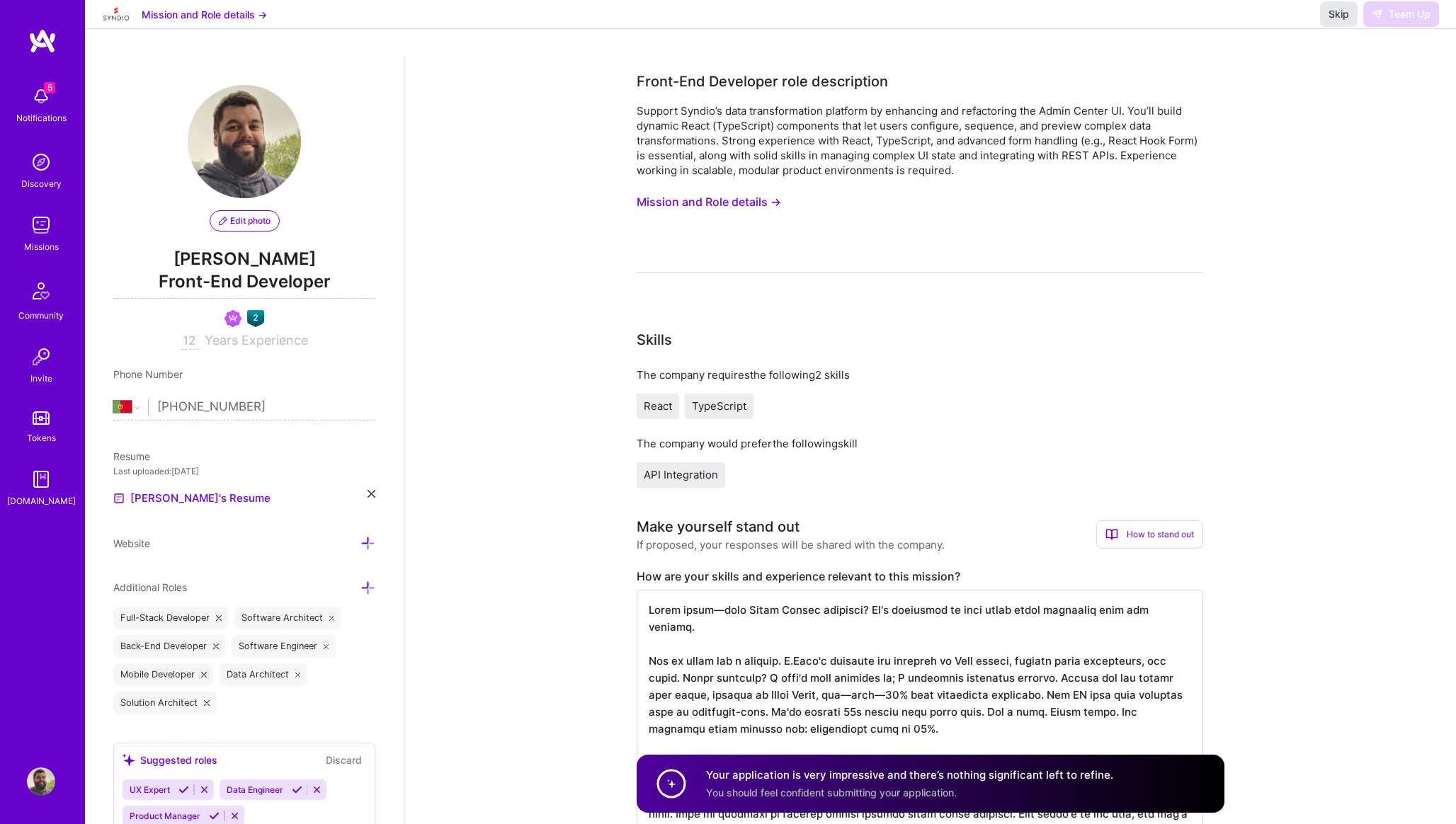
click at [1338, 21] on span "Skip" at bounding box center [1339, 14] width 20 height 14
click at [25, 221] on link "Missions" at bounding box center [41, 233] width 87 height 43
